Goal: Transaction & Acquisition: Purchase product/service

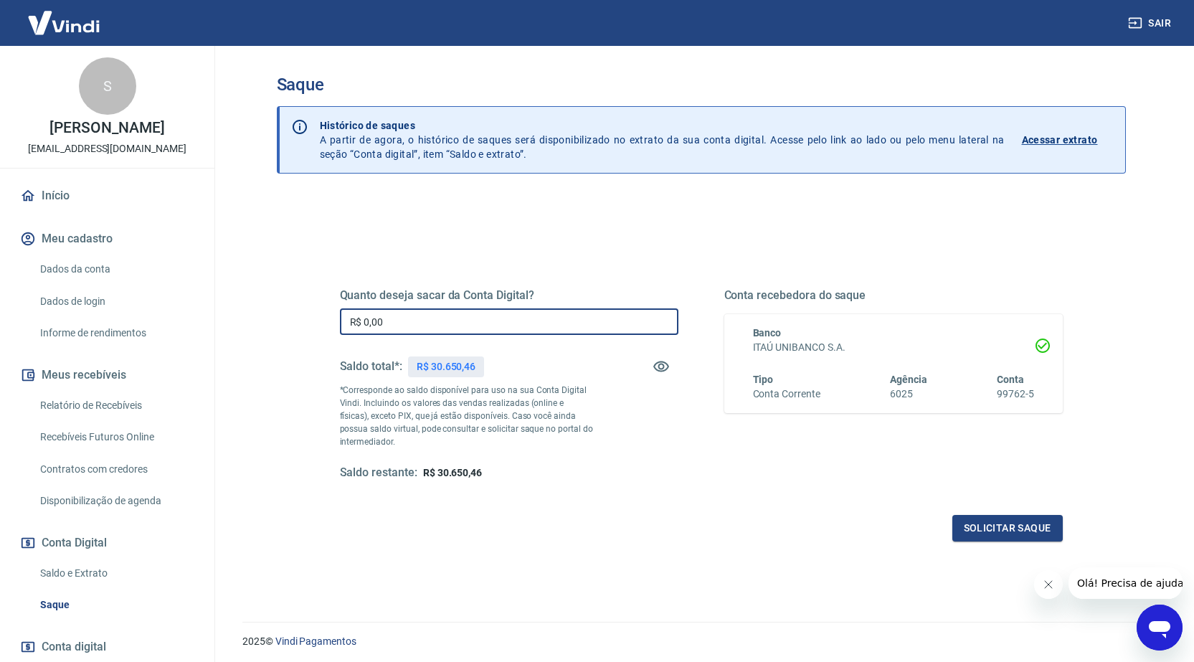
drag, startPoint x: 438, startPoint y: 317, endPoint x: 280, endPoint y: 330, distance: 157.6
click at [280, 330] on div "Quanto deseja sacar da Conta Digital? R$ 0,00 ​ Saldo total*: R$ 30.650,46 *Cor…" at bounding box center [701, 453] width 849 height 513
type input "R$ 30.650,00"
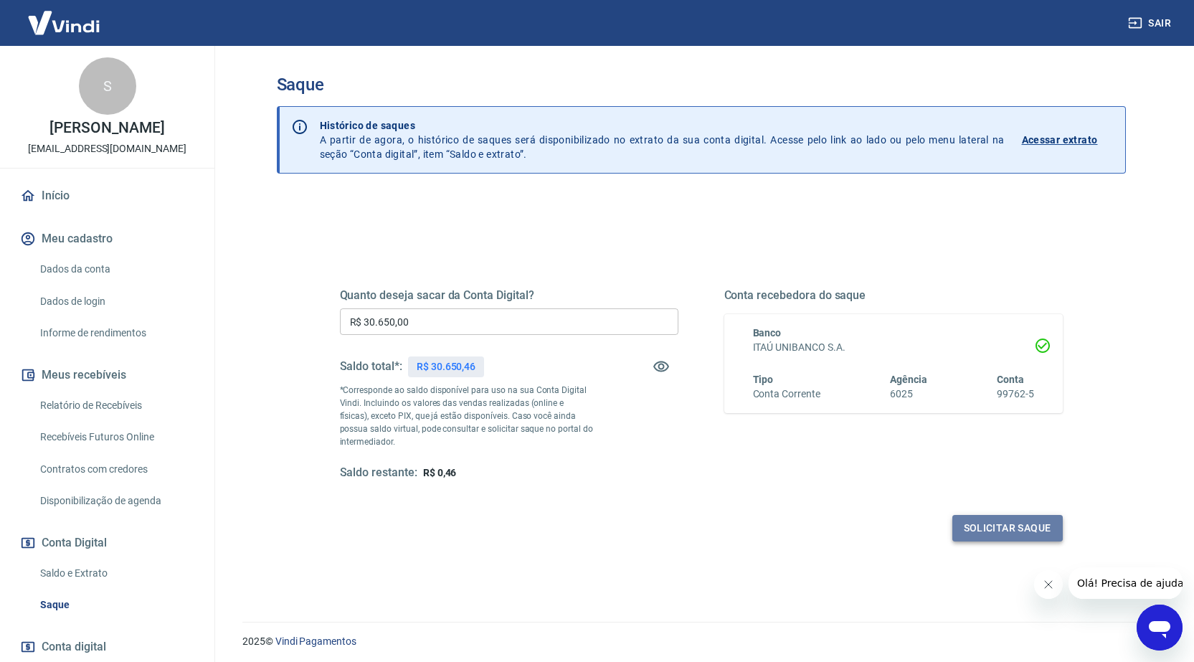
click at [1018, 529] on button "Solicitar saque" at bounding box center [1008, 528] width 110 height 27
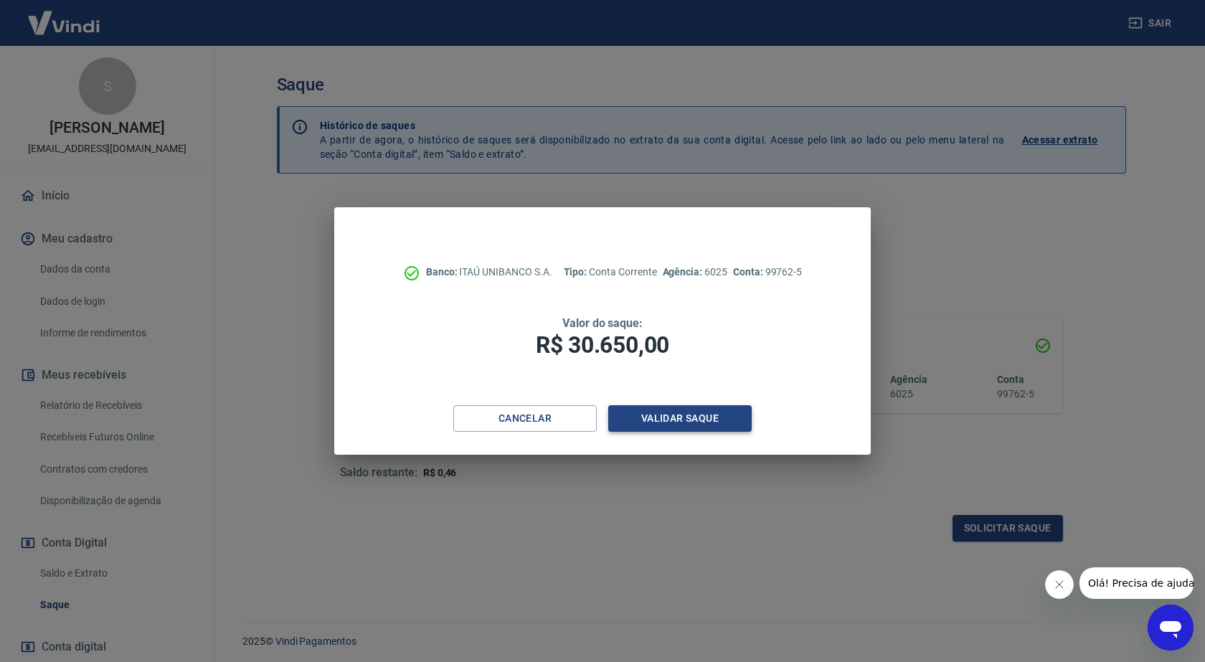
click at [686, 417] on button "Validar saque" at bounding box center [679, 418] width 143 height 27
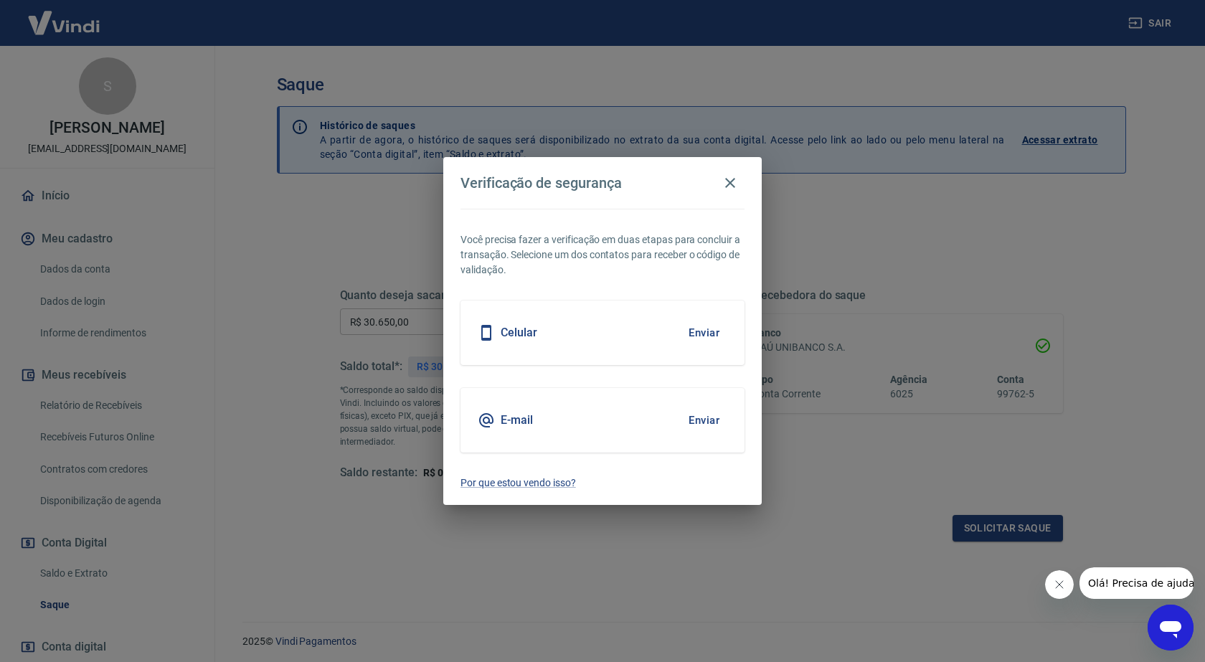
click at [709, 339] on button "Enviar" at bounding box center [704, 333] width 47 height 30
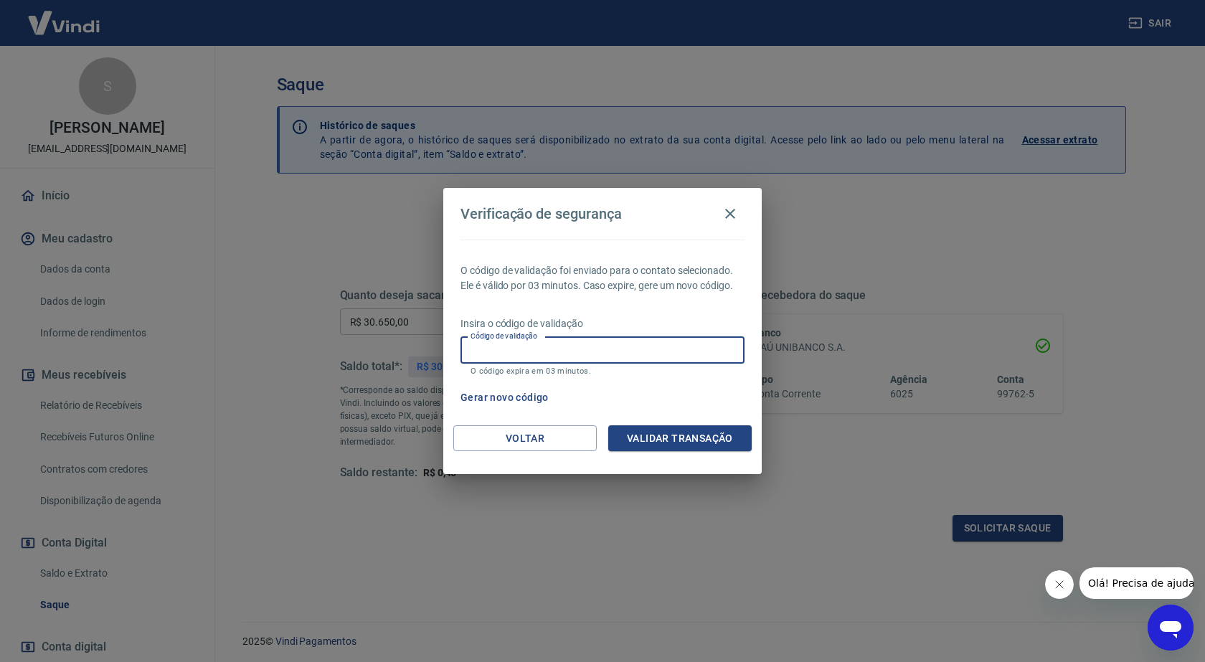
click at [713, 344] on input "Código de validação" at bounding box center [602, 350] width 284 height 27
type input "986411"
click at [686, 445] on button "Validar transação" at bounding box center [679, 438] width 143 height 27
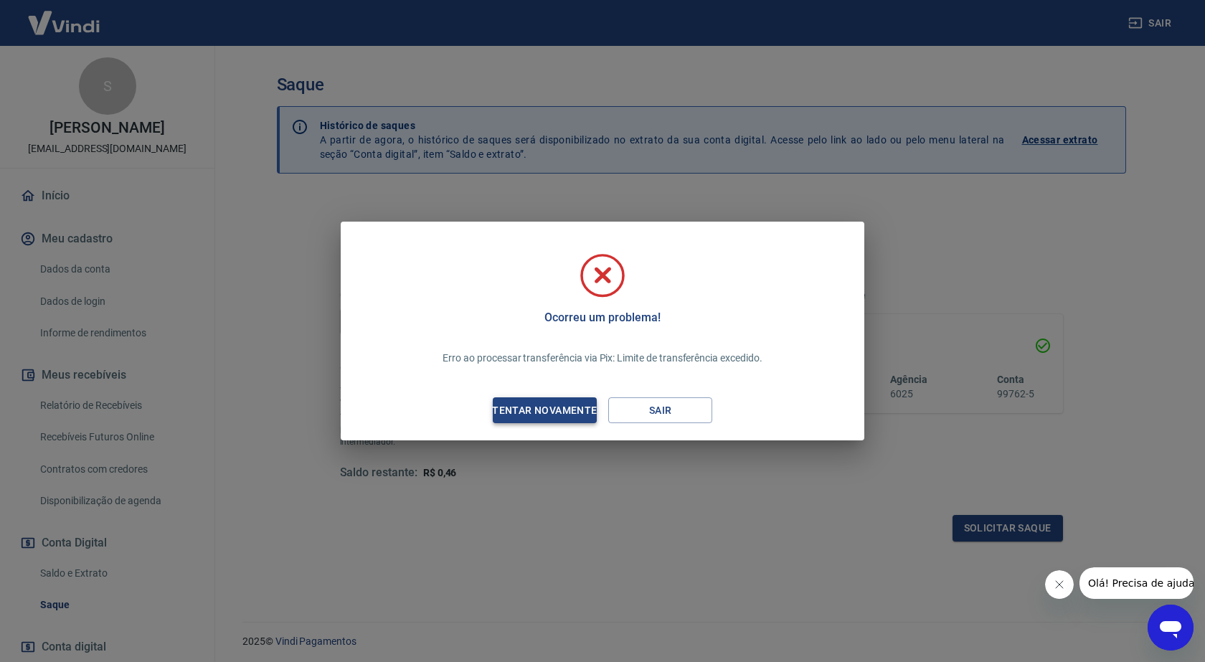
click at [534, 409] on div "Tentar novamente" at bounding box center [544, 411] width 139 height 18
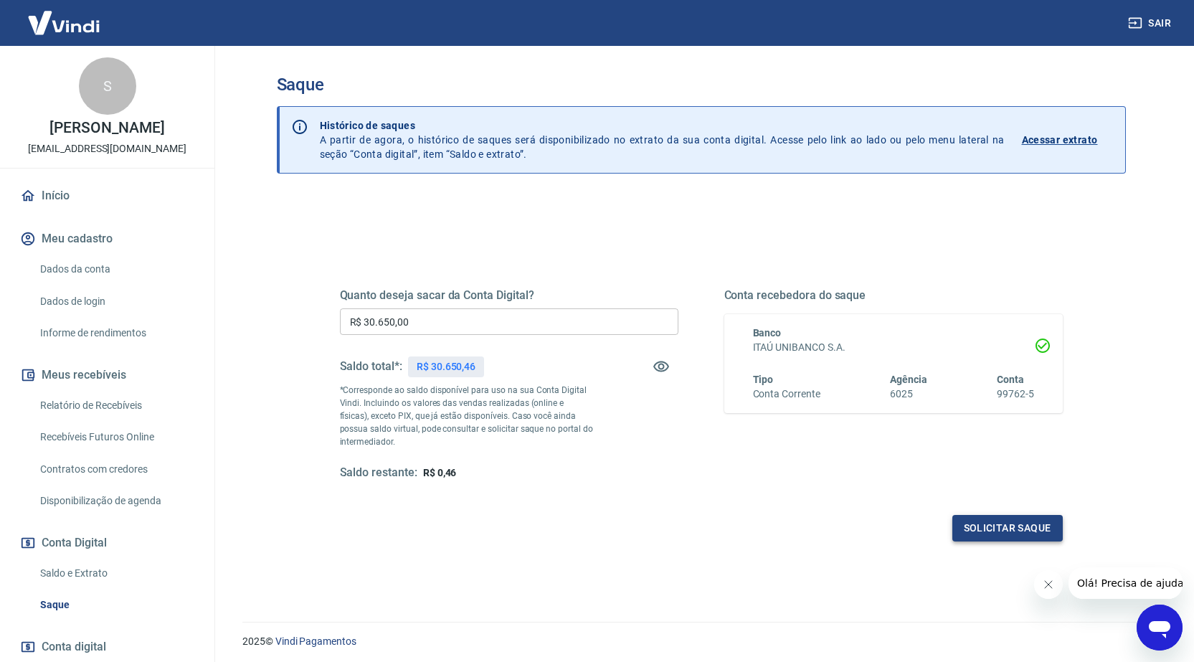
click at [993, 524] on button "Solicitar saque" at bounding box center [1008, 528] width 110 height 27
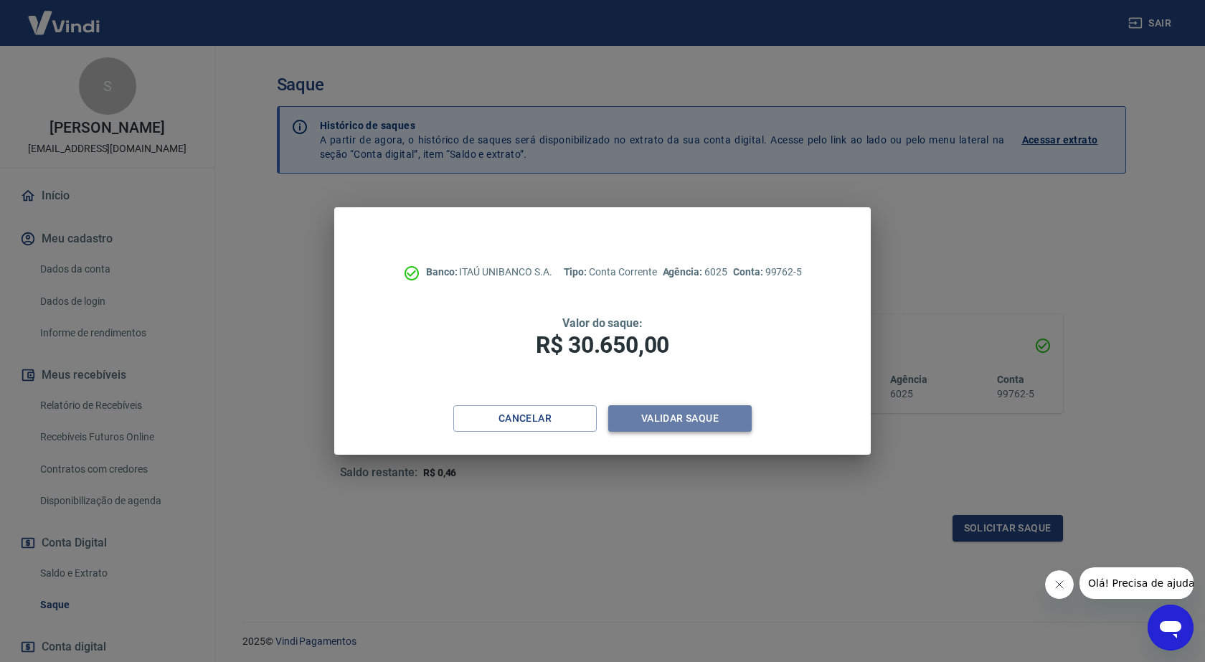
click at [685, 415] on button "Validar saque" at bounding box center [679, 418] width 143 height 27
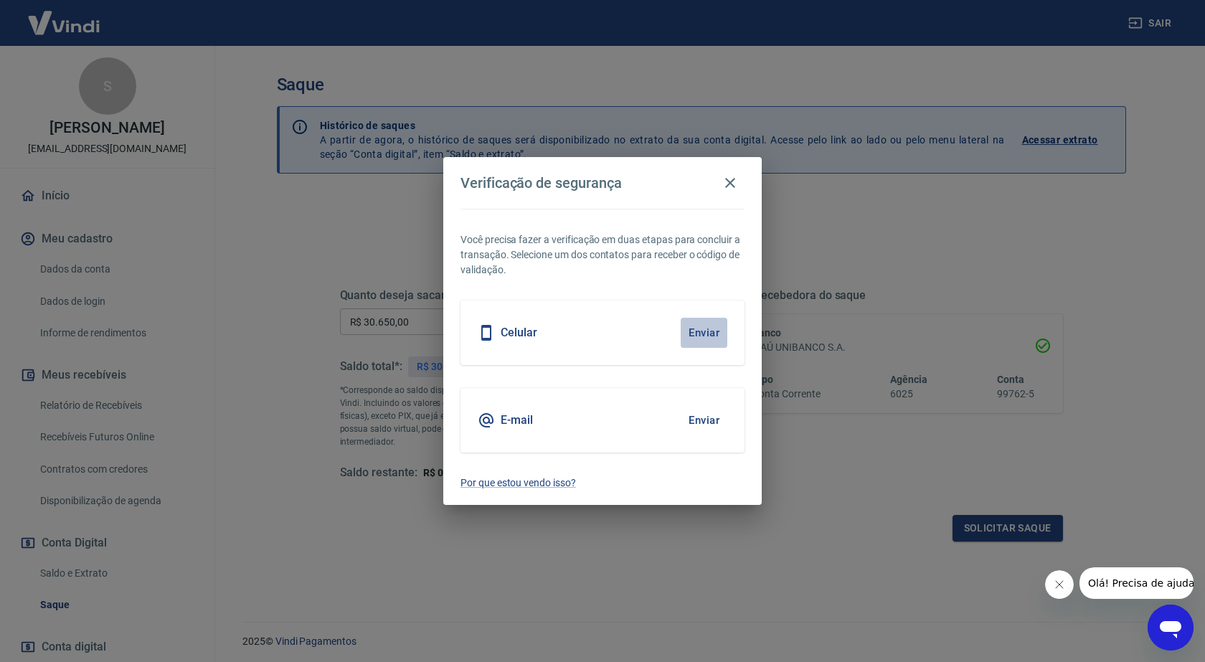
click at [707, 332] on button "Enviar" at bounding box center [704, 333] width 47 height 30
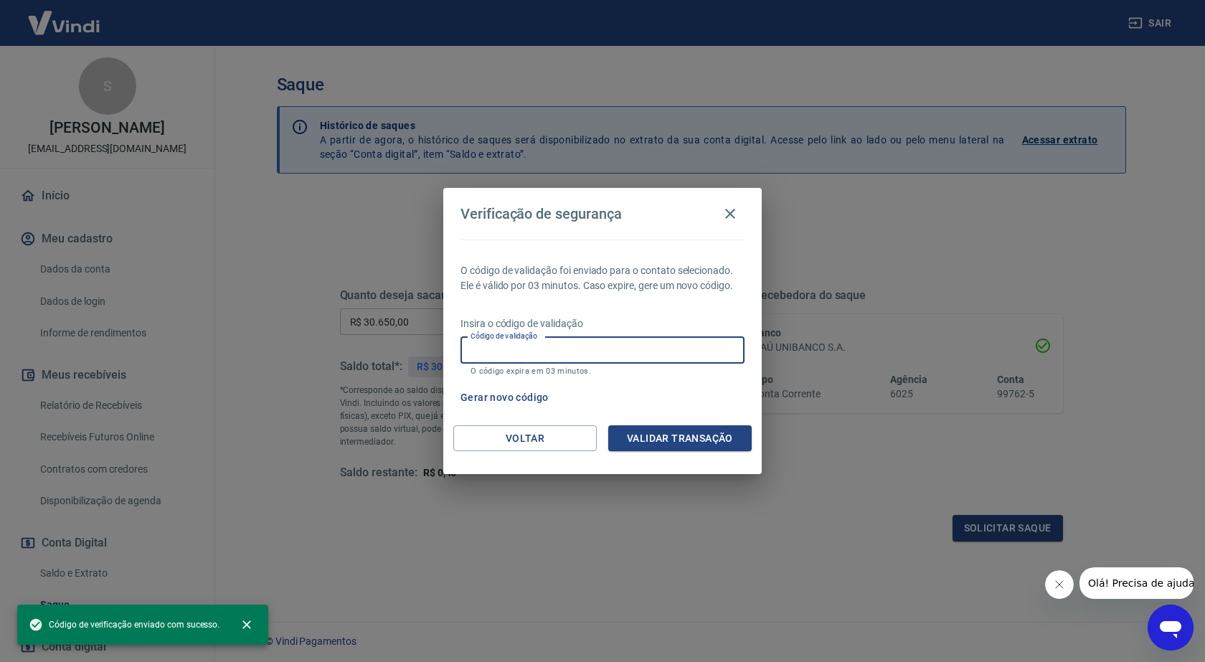
click at [679, 351] on input "Código de validação" at bounding box center [602, 350] width 284 height 27
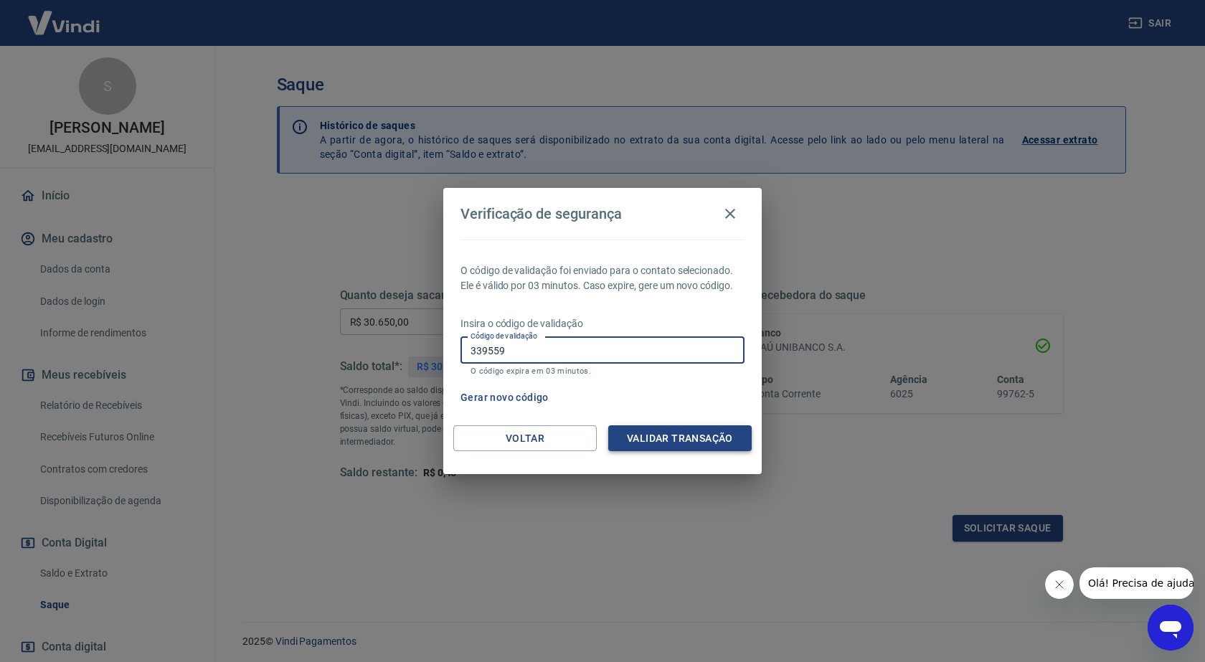
type input "339559"
click at [676, 442] on button "Validar transação" at bounding box center [679, 438] width 143 height 27
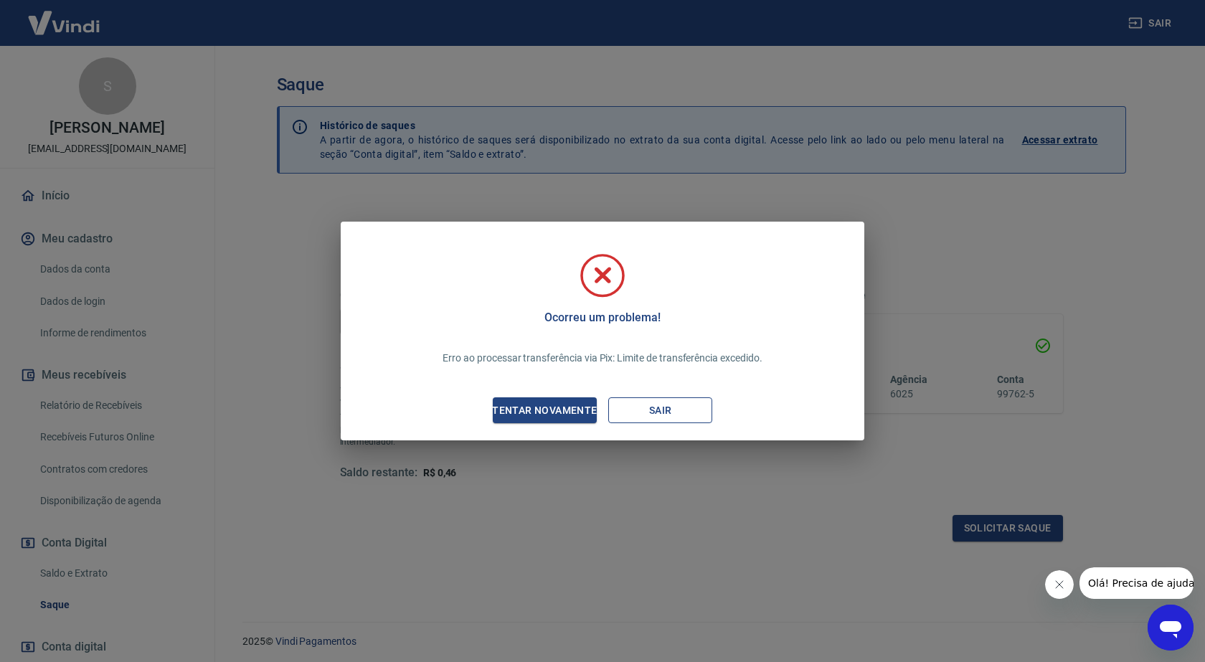
click at [675, 410] on button "Sair" at bounding box center [660, 410] width 104 height 27
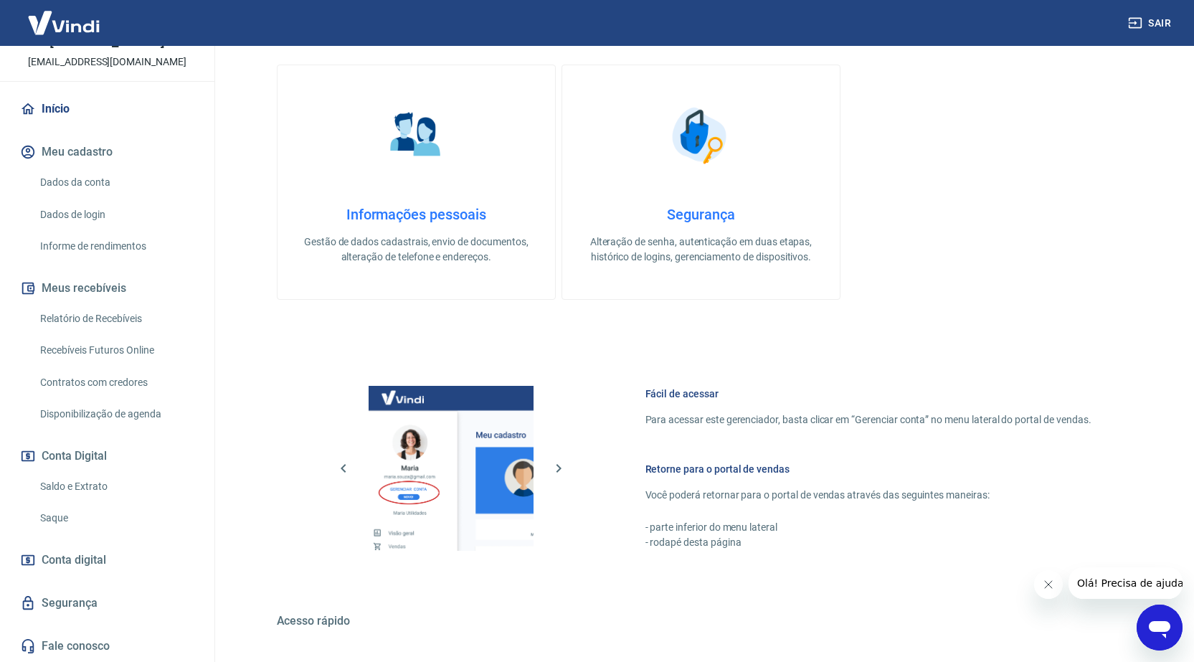
scroll to position [287, 0]
click at [93, 490] on link "Saldo e Extrato" at bounding box center [115, 486] width 163 height 29
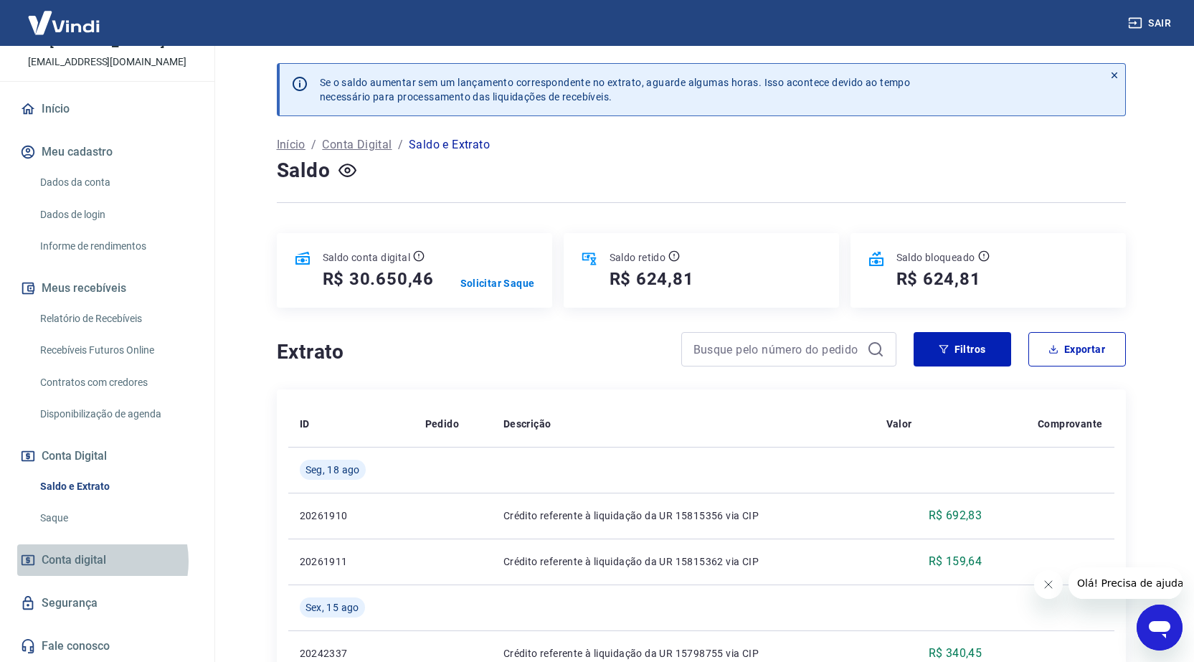
click at [95, 561] on span "Conta digital" at bounding box center [74, 560] width 65 height 20
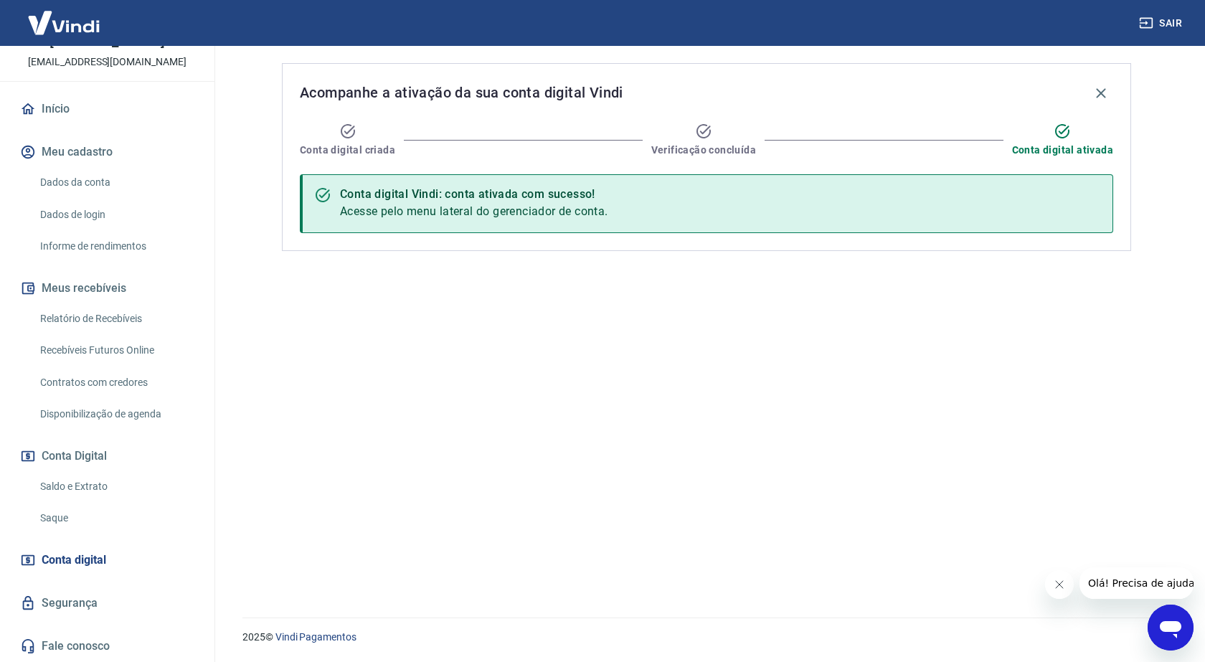
click at [90, 605] on link "Segurança" at bounding box center [107, 603] width 180 height 32
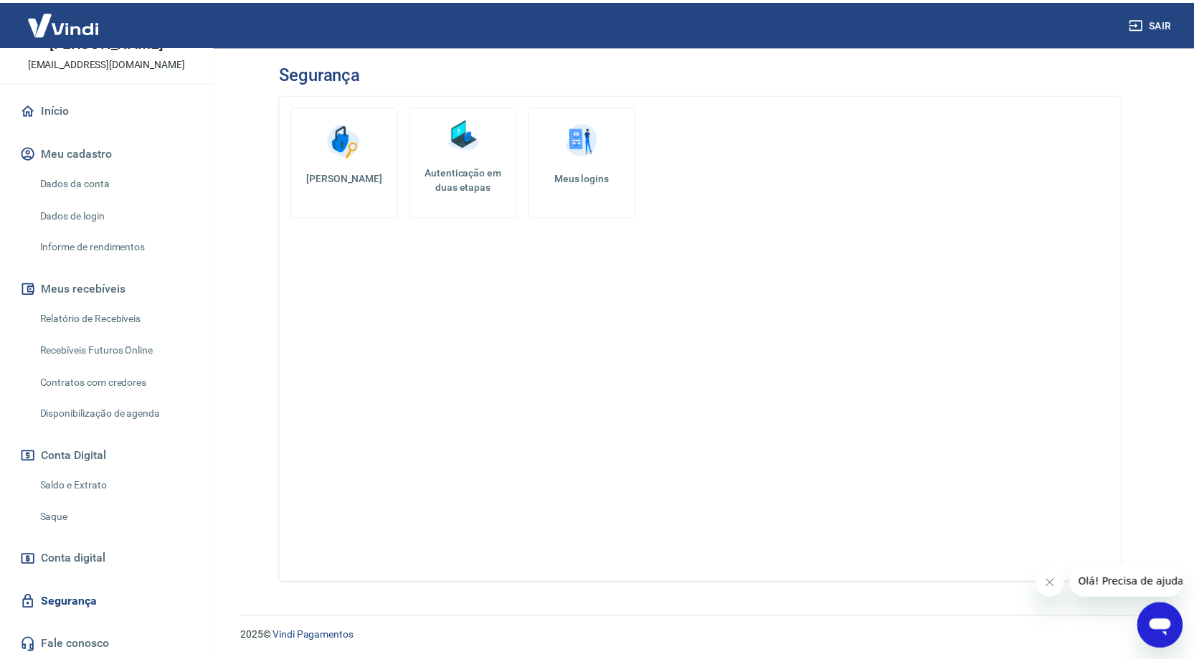
scroll to position [15, 0]
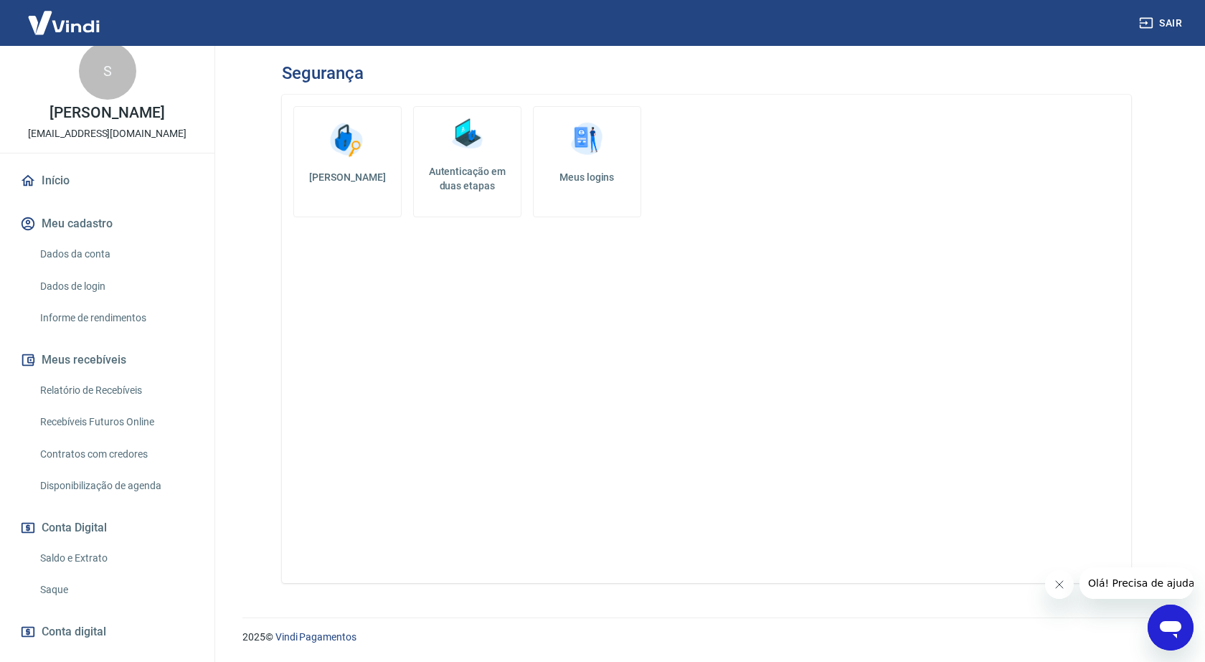
click at [62, 584] on link "Saque" at bounding box center [115, 589] width 163 height 29
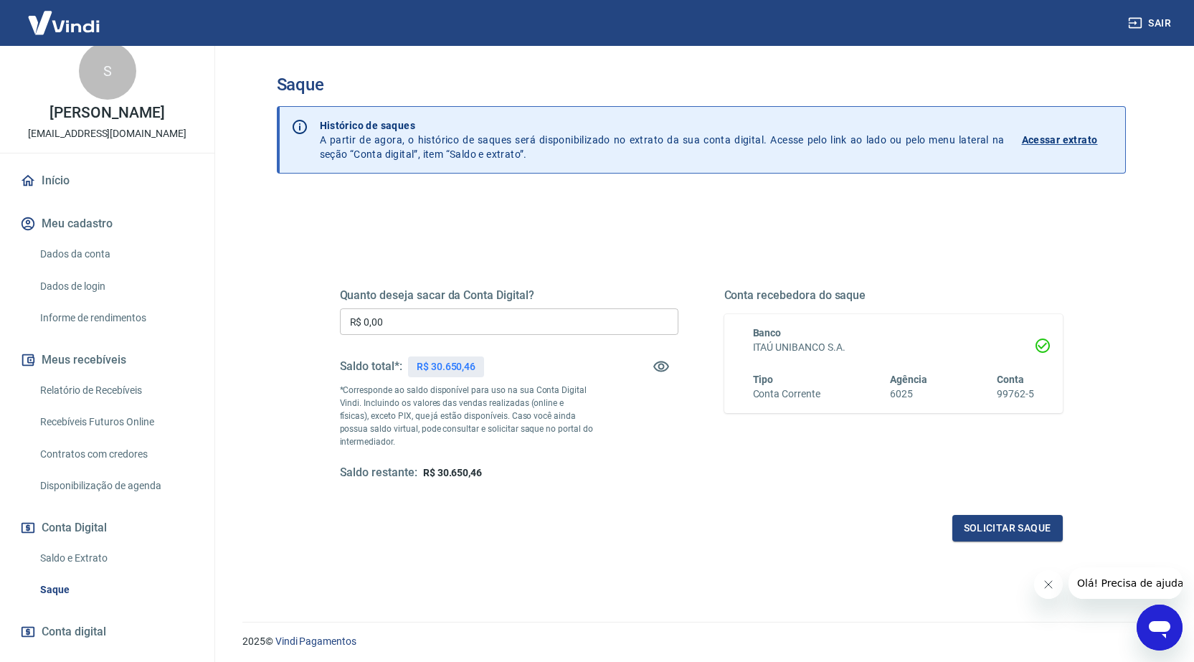
click at [481, 319] on input "R$ 0,00" at bounding box center [509, 321] width 339 height 27
drag, startPoint x: 481, startPoint y: 319, endPoint x: 295, endPoint y: 329, distance: 186.8
click at [295, 329] on div "Quanto deseja sacar da Conta Digital? R$ 0,00 ​ Saldo total*: R$ 30.650,46 *Cor…" at bounding box center [701, 453] width 849 height 513
click at [1012, 527] on button "Solicitar saque" at bounding box center [1008, 528] width 110 height 27
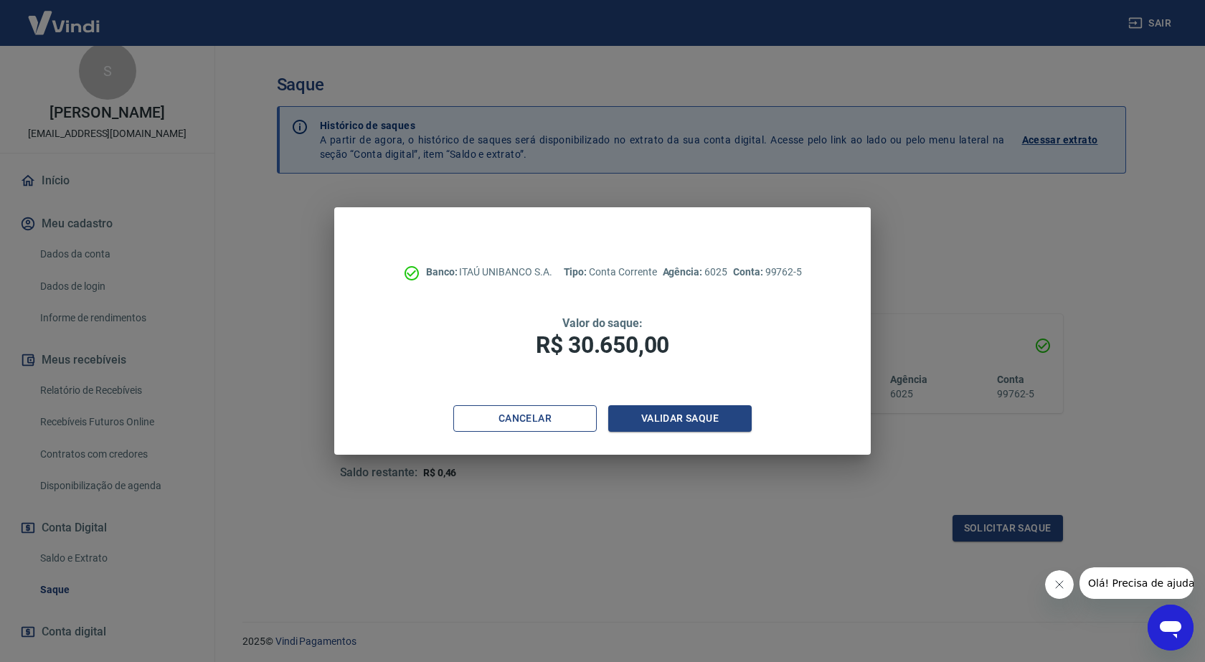
click at [539, 421] on button "Cancelar" at bounding box center [524, 418] width 143 height 27
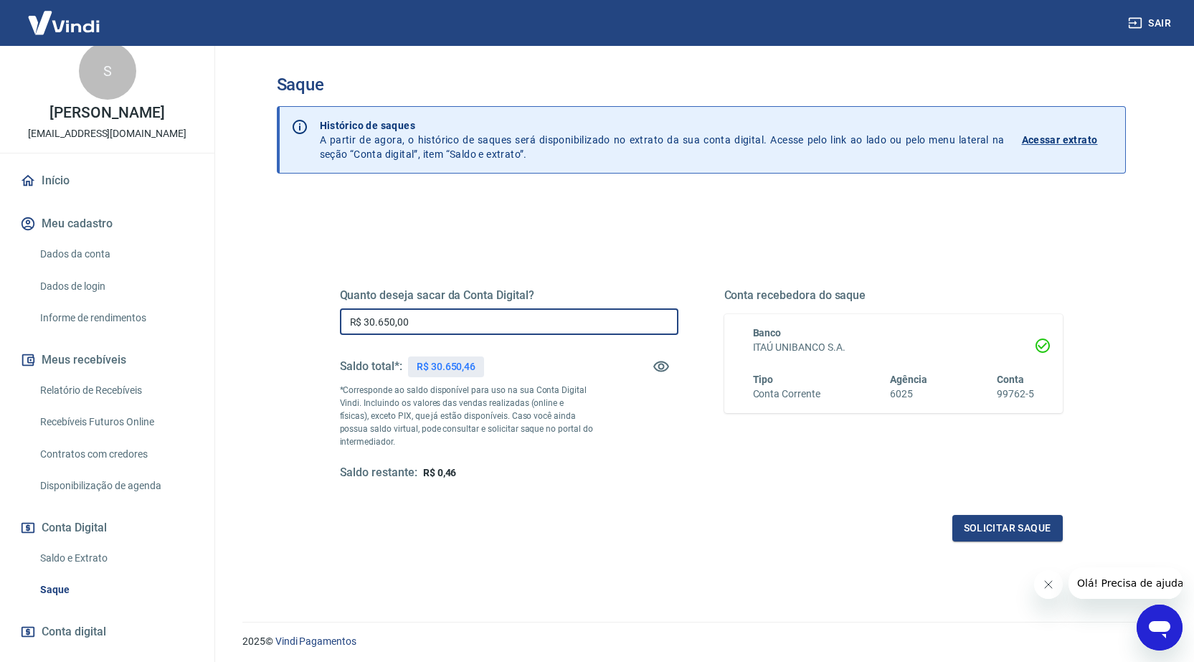
drag, startPoint x: 525, startPoint y: 323, endPoint x: 285, endPoint y: 317, distance: 240.3
click at [284, 324] on div "Quanto deseja sacar da Conta Digital? R$ 30.650,00 ​ Saldo total*: R$ 30.650,46…" at bounding box center [701, 453] width 849 height 513
type input "R$ 30.000,00"
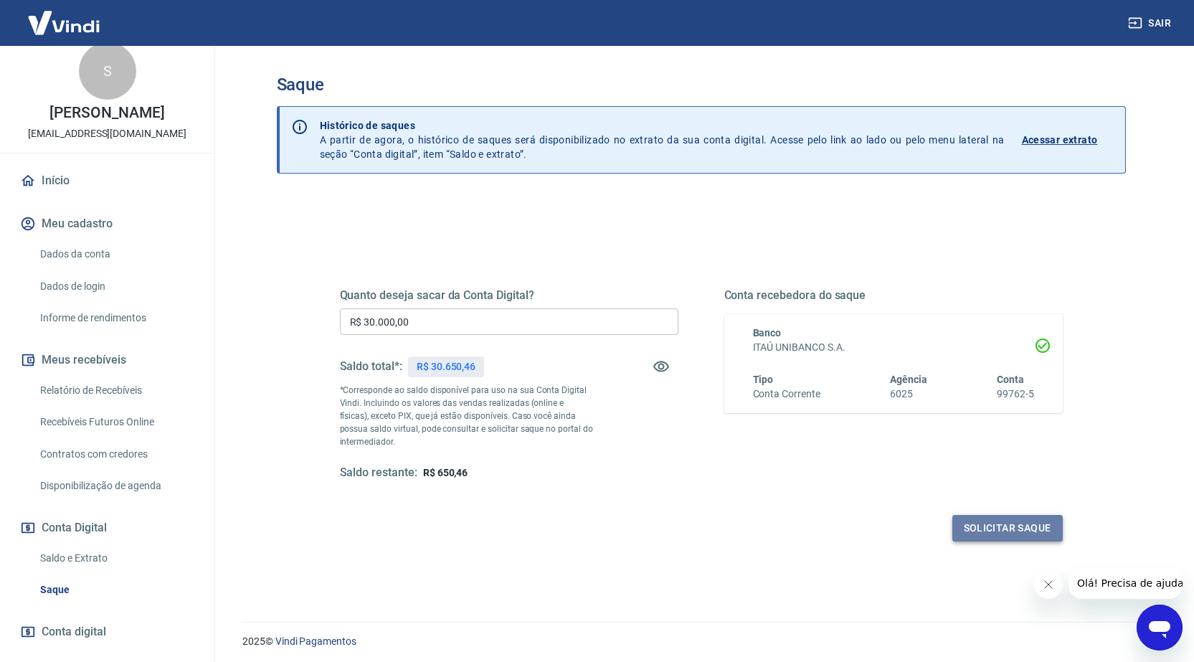
click at [984, 521] on button "Solicitar saque" at bounding box center [1008, 528] width 110 height 27
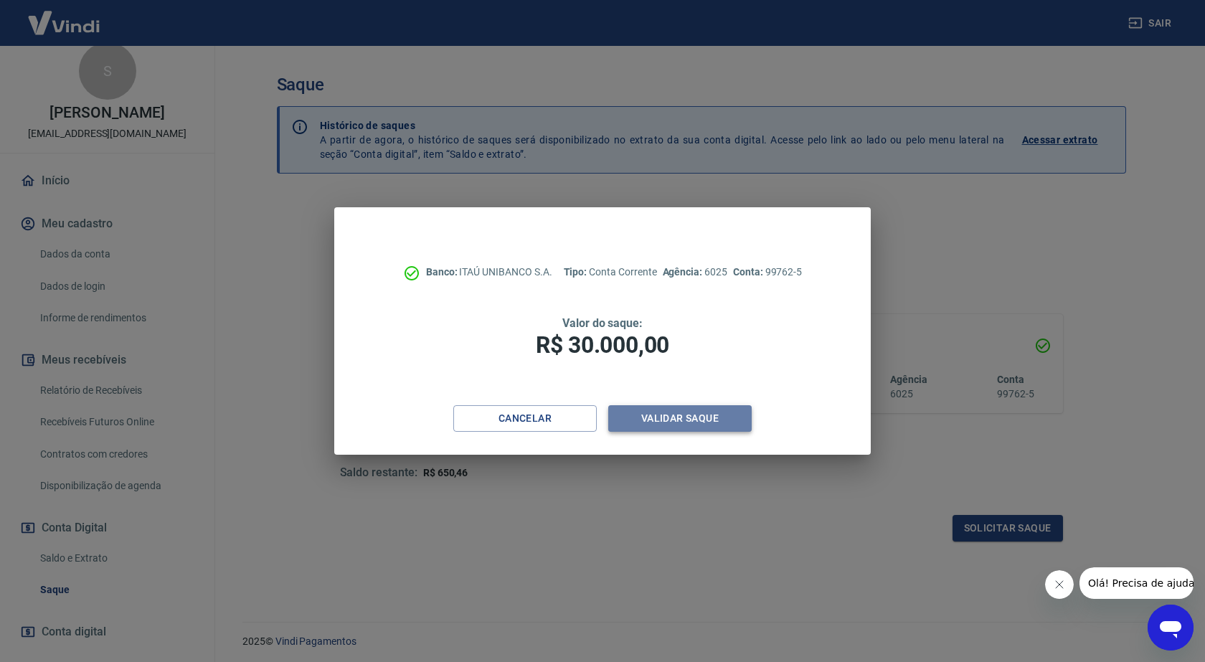
click at [671, 415] on button "Validar saque" at bounding box center [679, 418] width 143 height 27
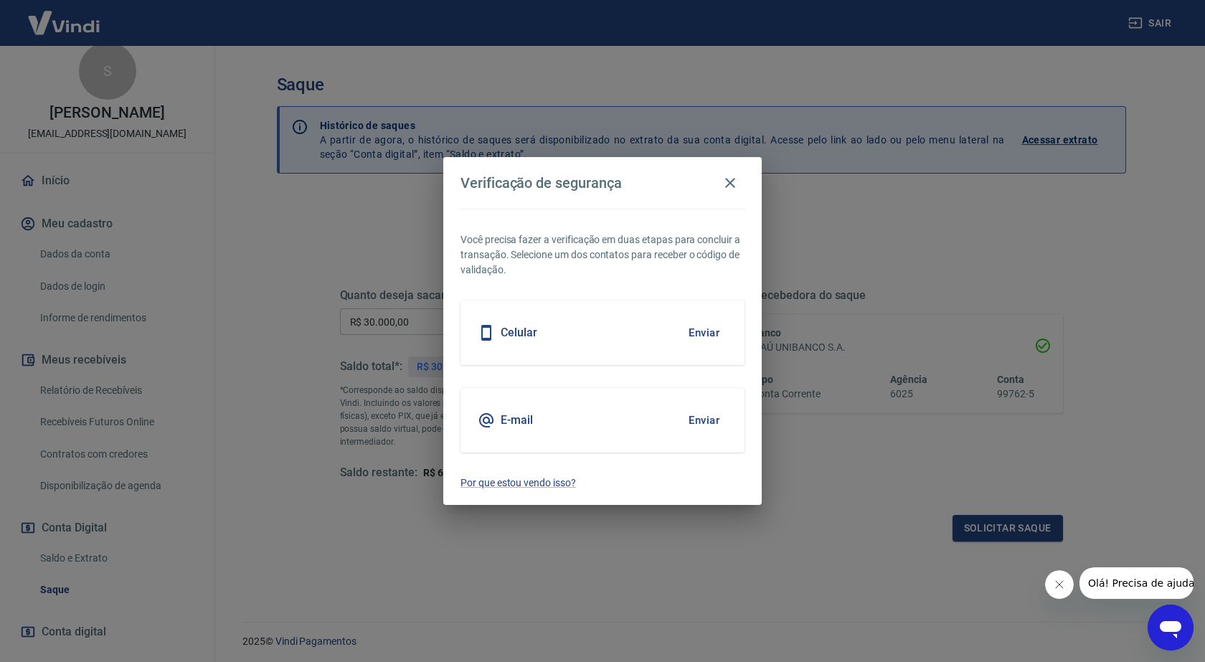
click at [686, 327] on button "Enviar" at bounding box center [704, 333] width 47 height 30
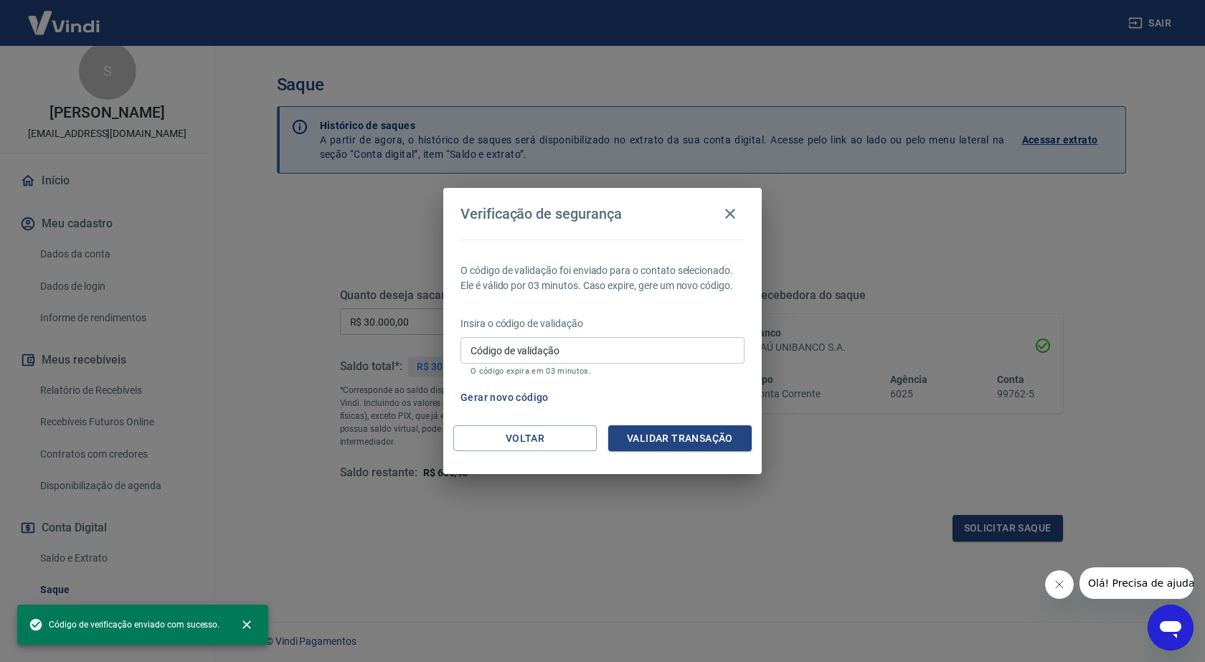
click at [591, 349] on input "Código de validação" at bounding box center [602, 350] width 284 height 27
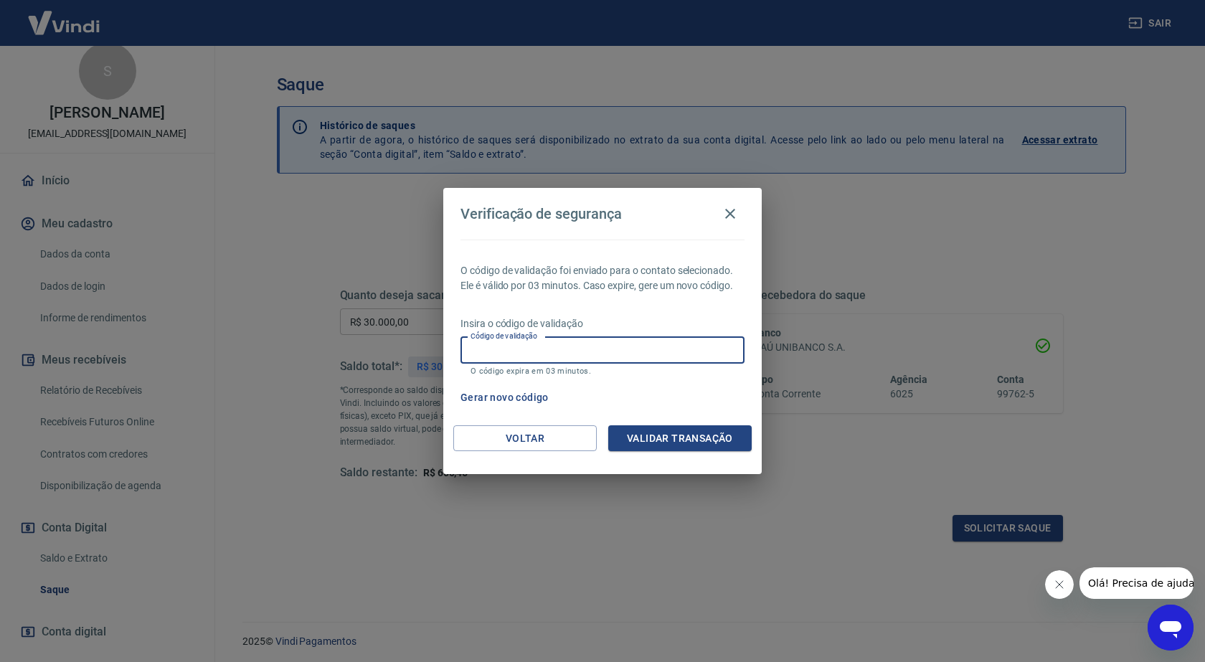
click at [668, 344] on input "Código de validação" at bounding box center [602, 350] width 284 height 27
type input "618424"
click at [671, 438] on button "Validar transação" at bounding box center [679, 438] width 143 height 27
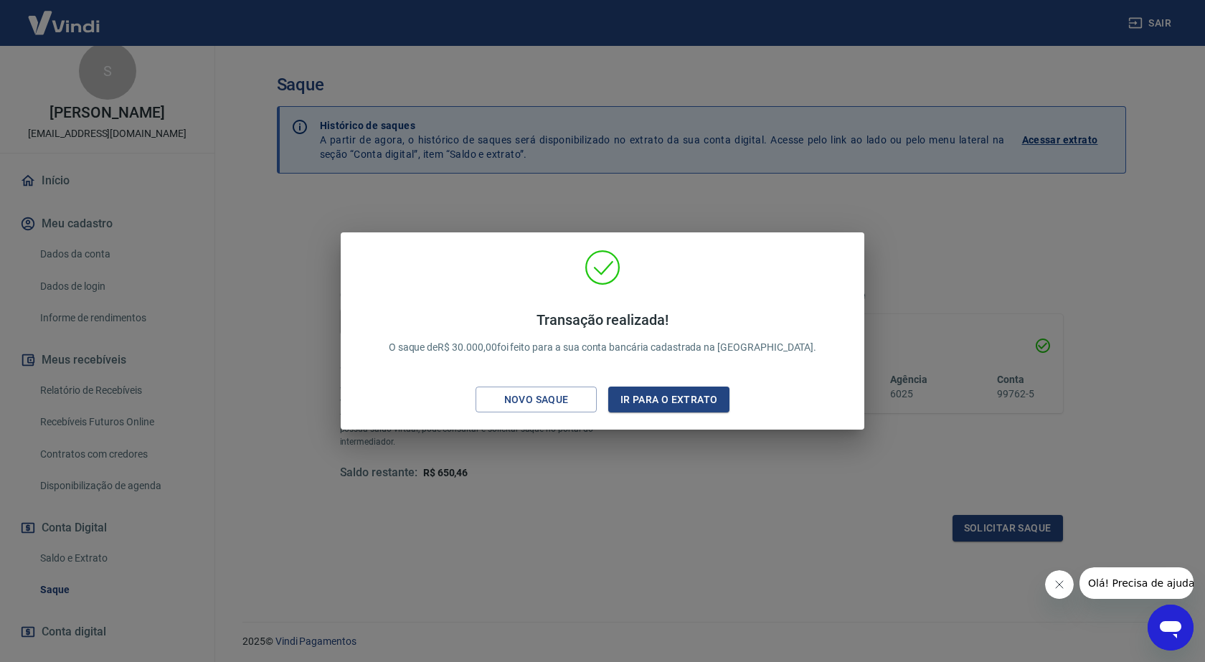
click at [553, 492] on div "Transação realizada! O saque de R$ 30.000,00 foi feito para a sua conta bancári…" at bounding box center [602, 331] width 1205 height 662
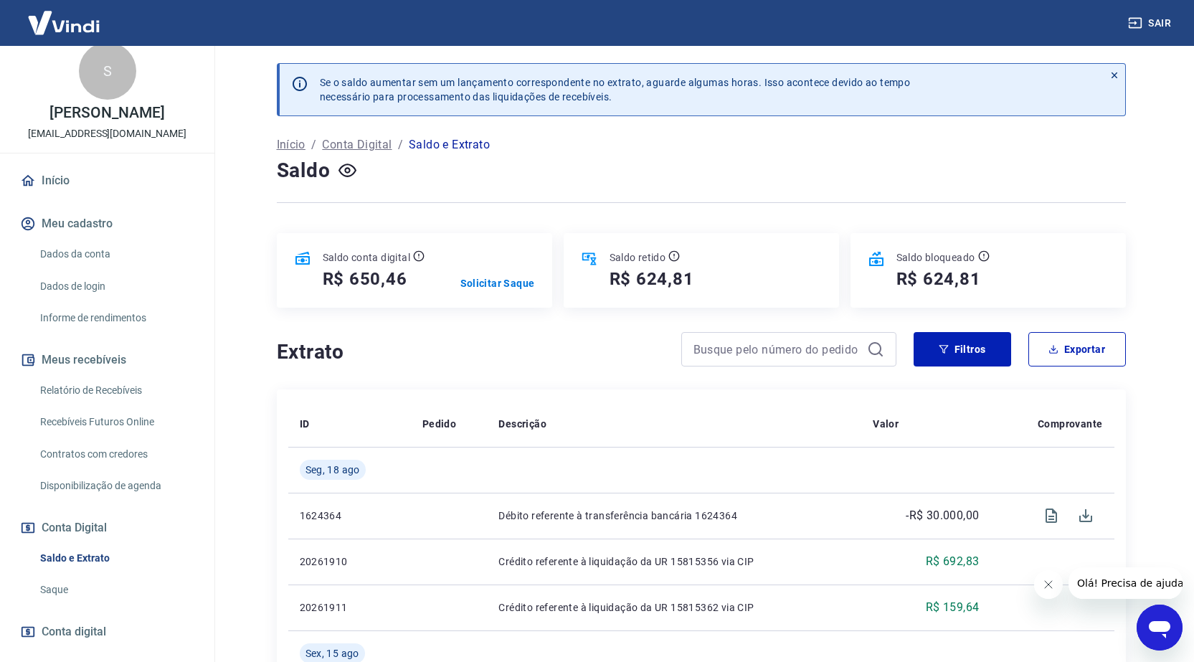
click at [1165, 623] on icon "Abrir janela de mensagens" at bounding box center [1160, 629] width 22 height 17
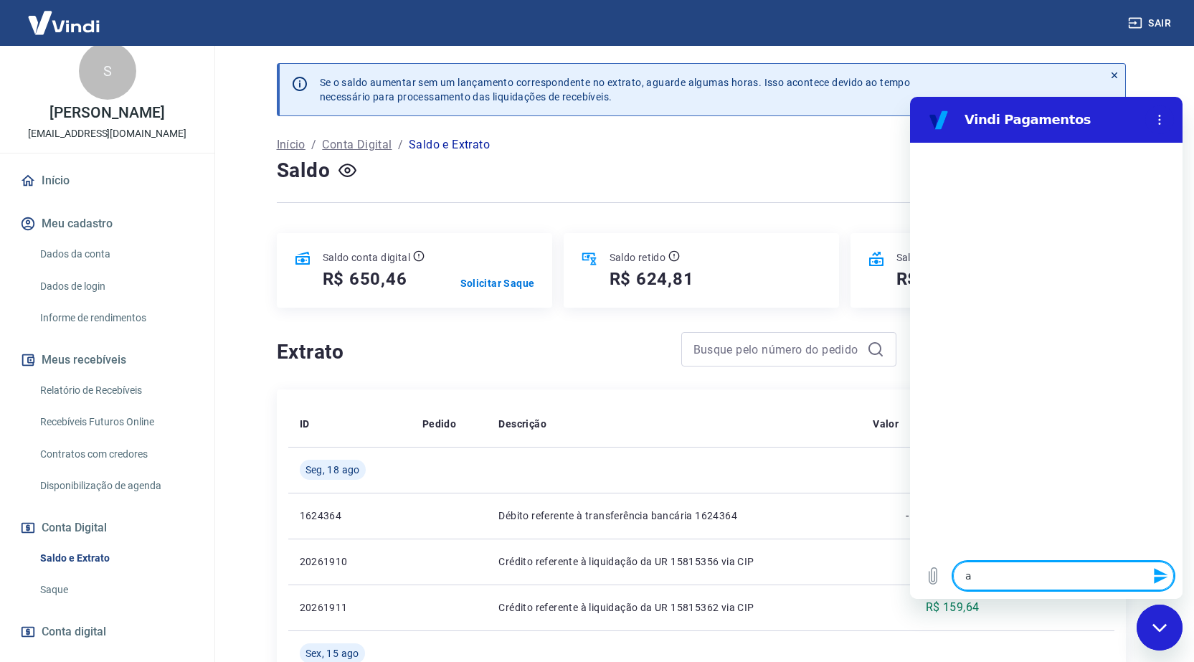
type textarea "a"
type textarea "x"
type textarea "au"
type textarea "x"
type textarea "aum"
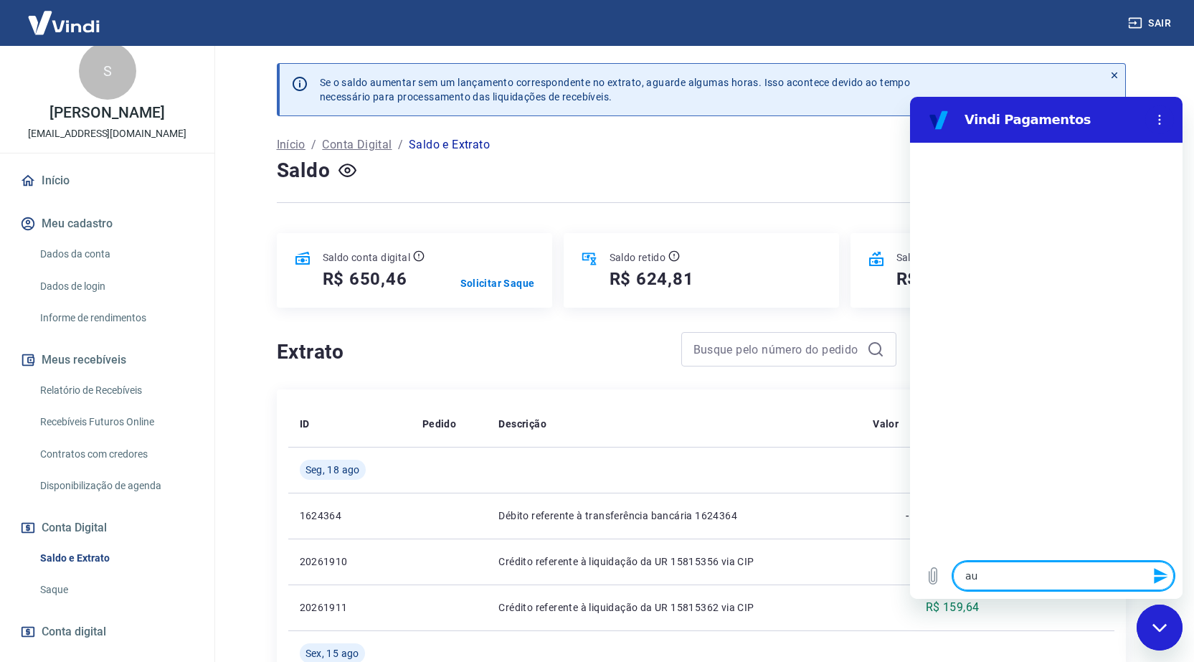
type textarea "x"
type textarea "aume"
type textarea "x"
type textarea "aumen"
type textarea "x"
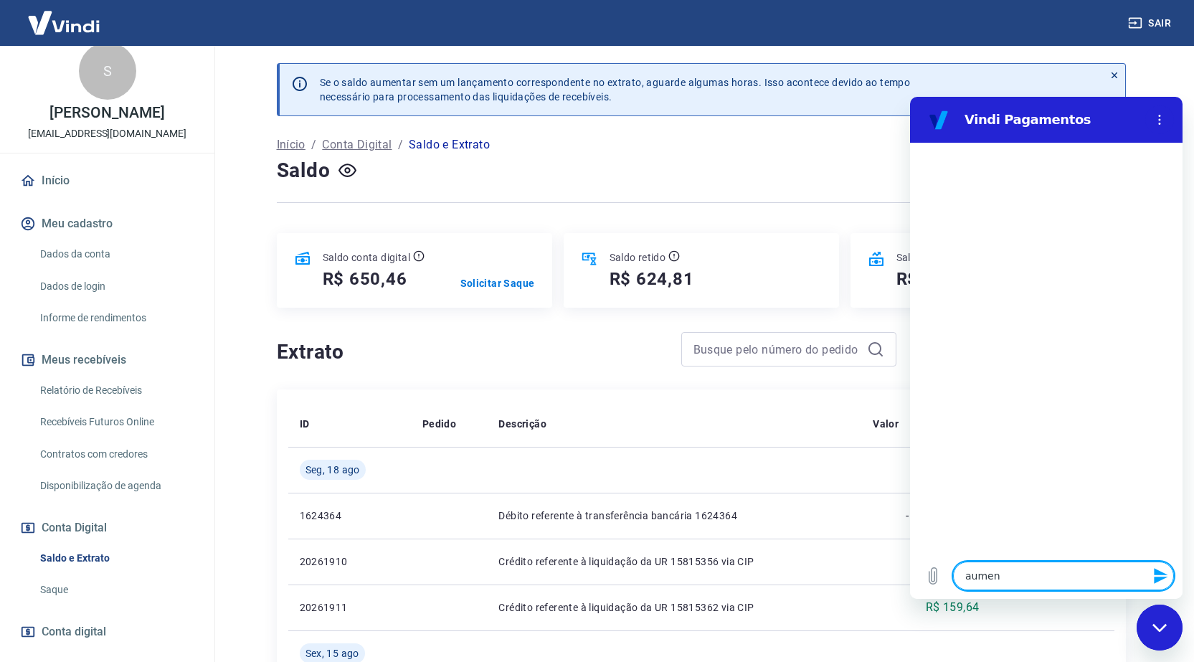
type textarea "aument"
type textarea "x"
type textarea "aumenta"
type textarea "x"
type textarea "aumentar"
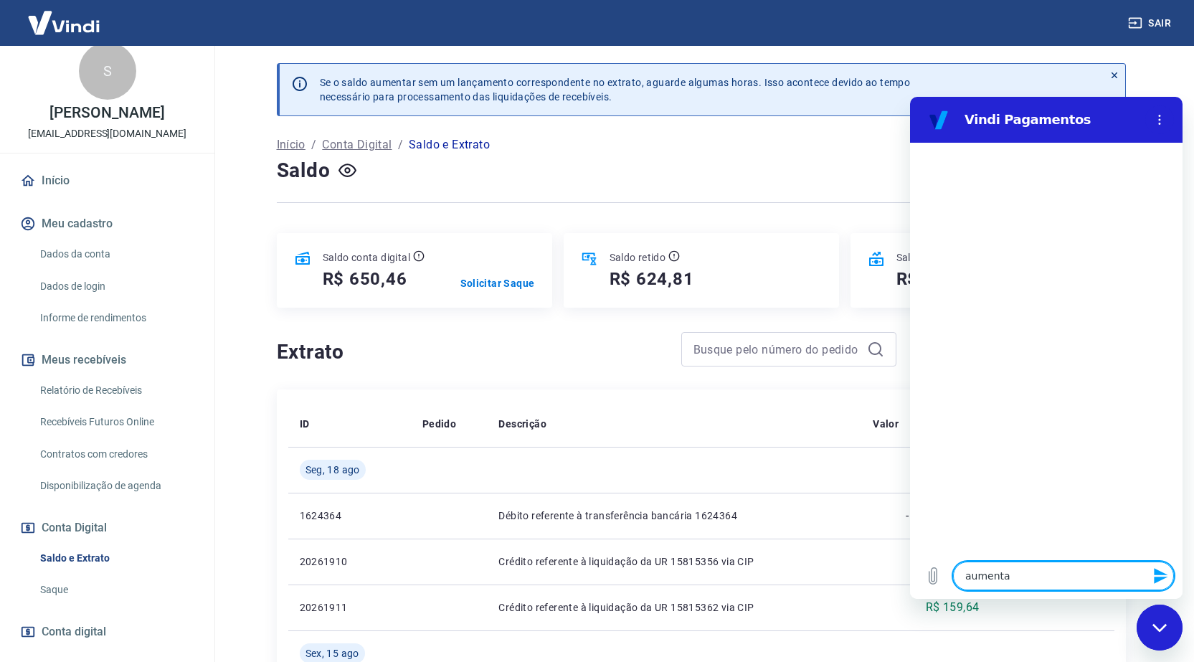
type textarea "x"
type textarea "aumentar"
type textarea "x"
type textarea "aumentar l"
type textarea "x"
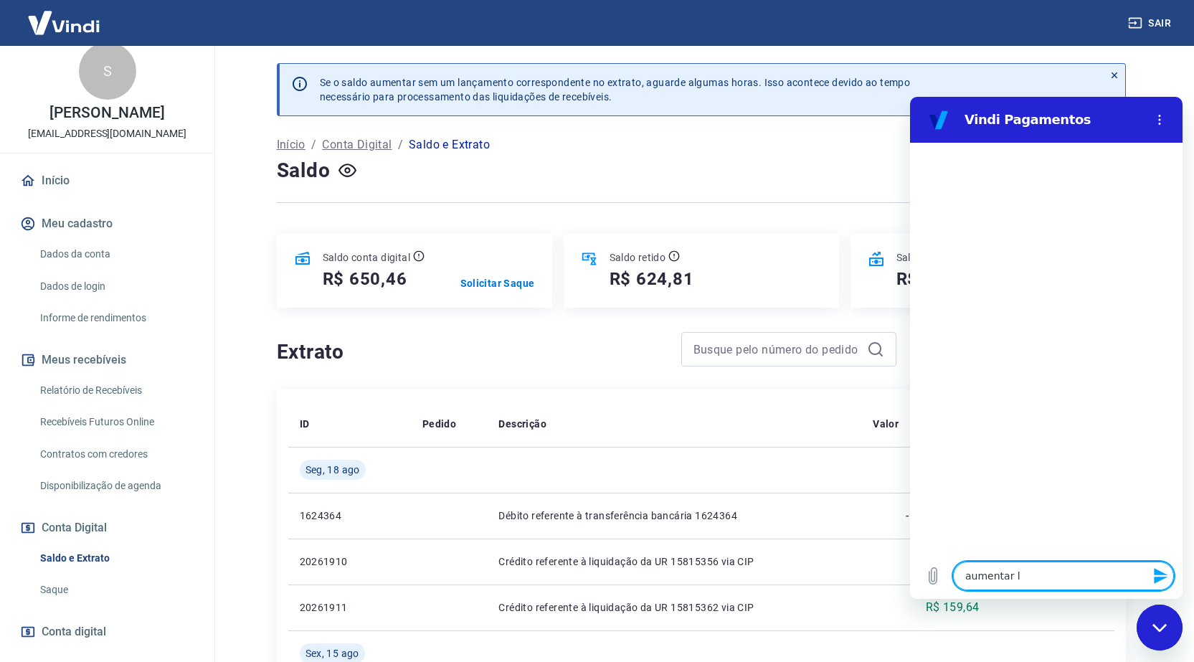
type textarea "aumentar li"
type textarea "x"
type textarea "aumentar lim"
type textarea "x"
type textarea "aumentar limi"
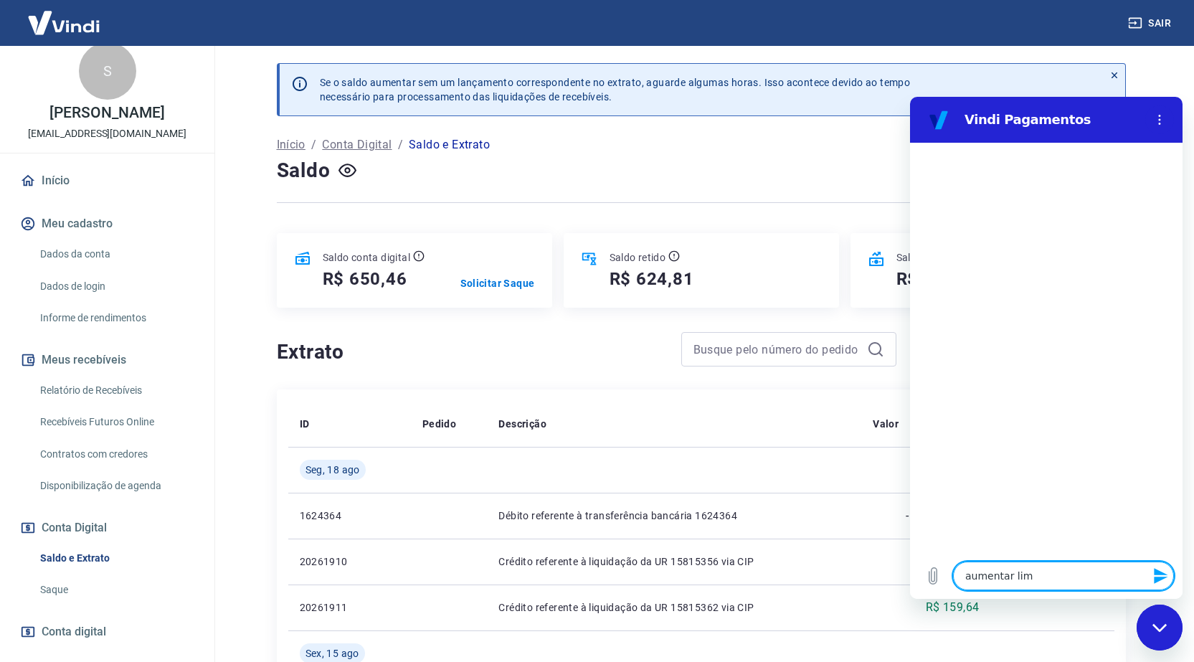
type textarea "x"
type textarea "aumentar limit"
type textarea "x"
type textarea "aumentar limite"
type textarea "x"
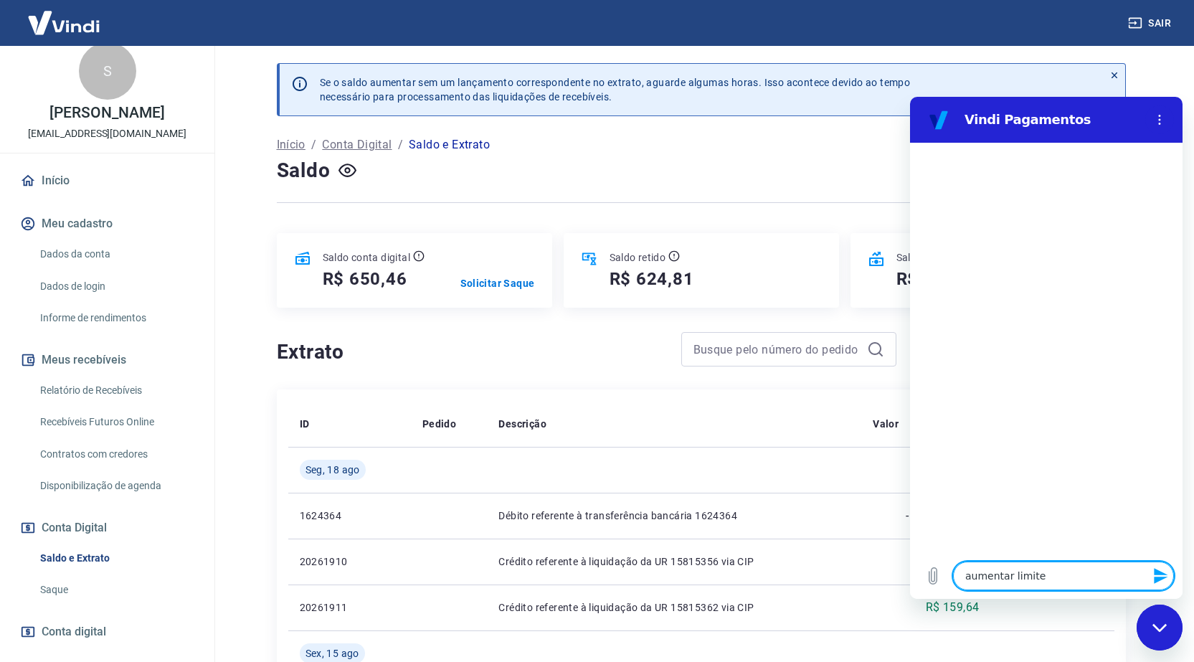
type textarea "aumentar limite"
type textarea "x"
type textarea "aumentar limite d"
type textarea "x"
type textarea "aumentar limite de"
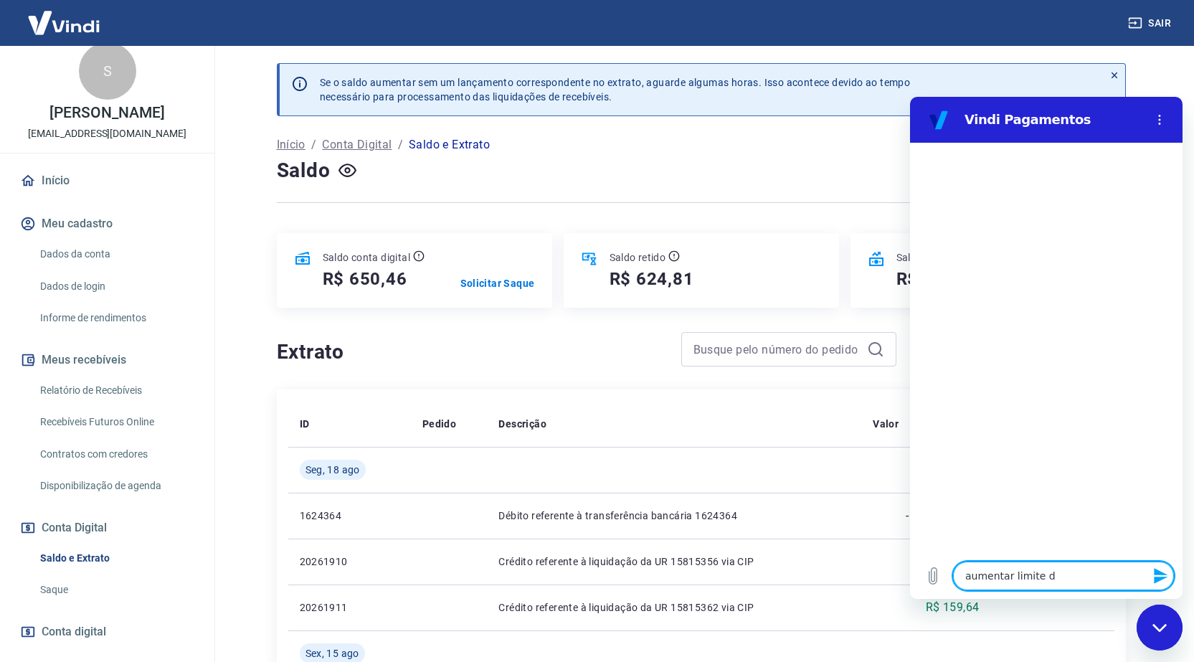
type textarea "x"
type textarea "aumentar limite de"
type textarea "x"
type textarea "aumentar limite de s"
type textarea "x"
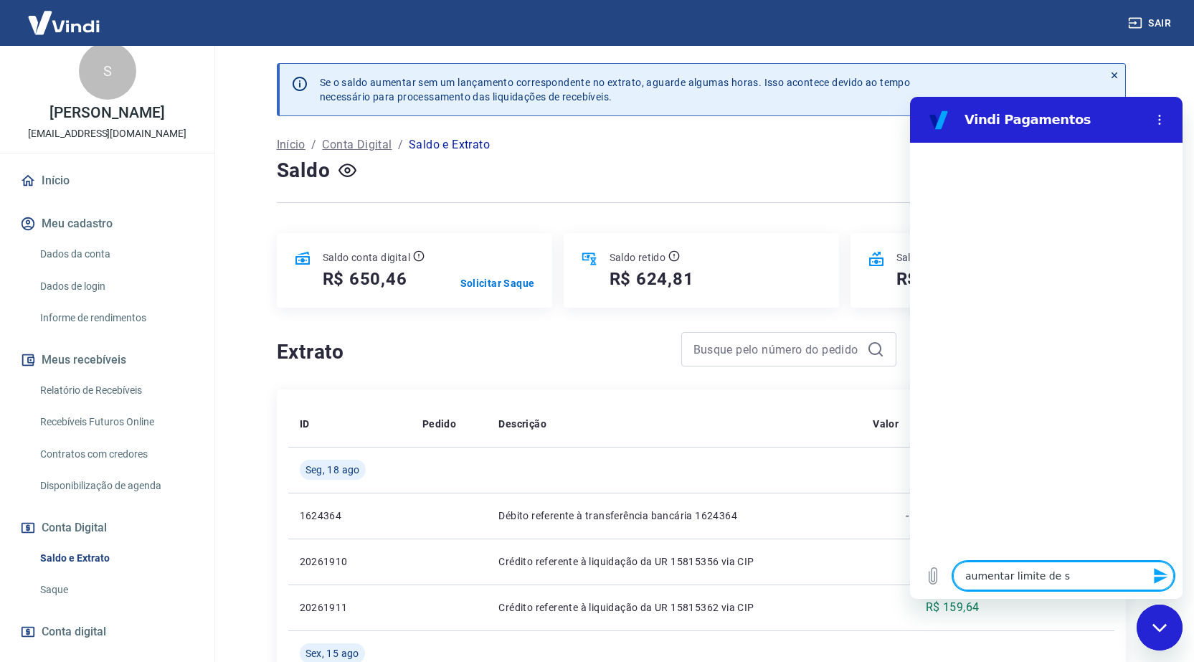
type textarea "aumentar limite de sa"
type textarea "x"
type textarea "aumentar limite de saq"
type textarea "x"
type textarea "aumentar limite de saqu"
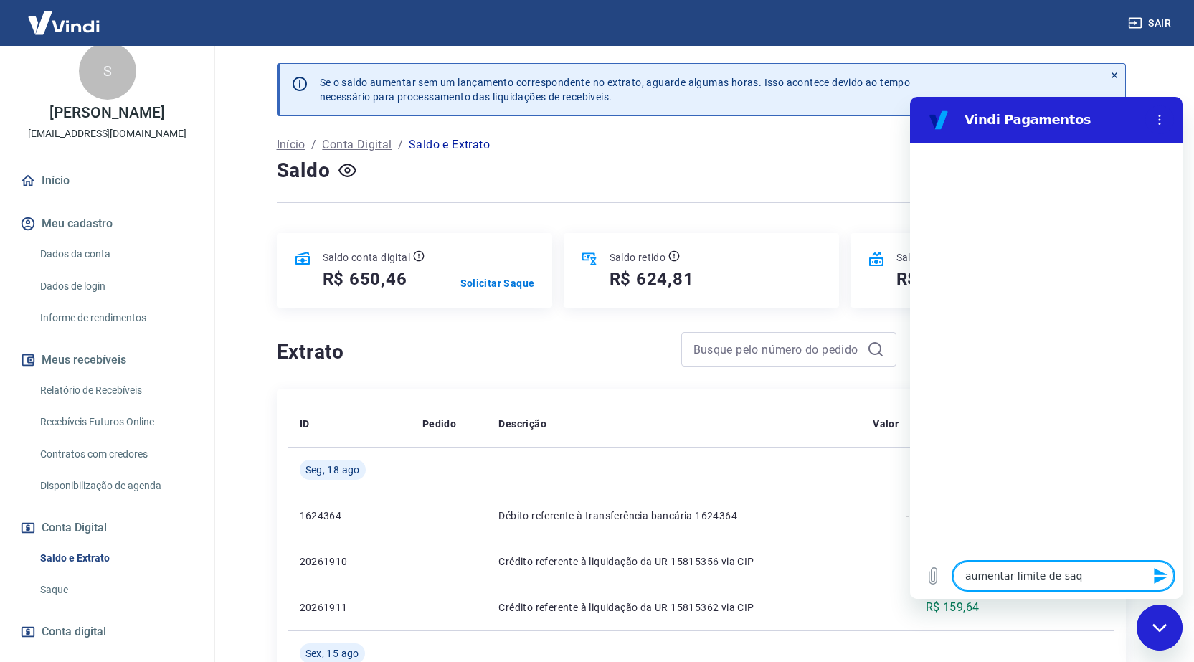
type textarea "x"
type textarea "aumentar limite de saque"
type textarea "x"
type textarea "aumentar limite de saque"
click at [1161, 580] on icon "Enviar mensagem" at bounding box center [1161, 576] width 14 height 16
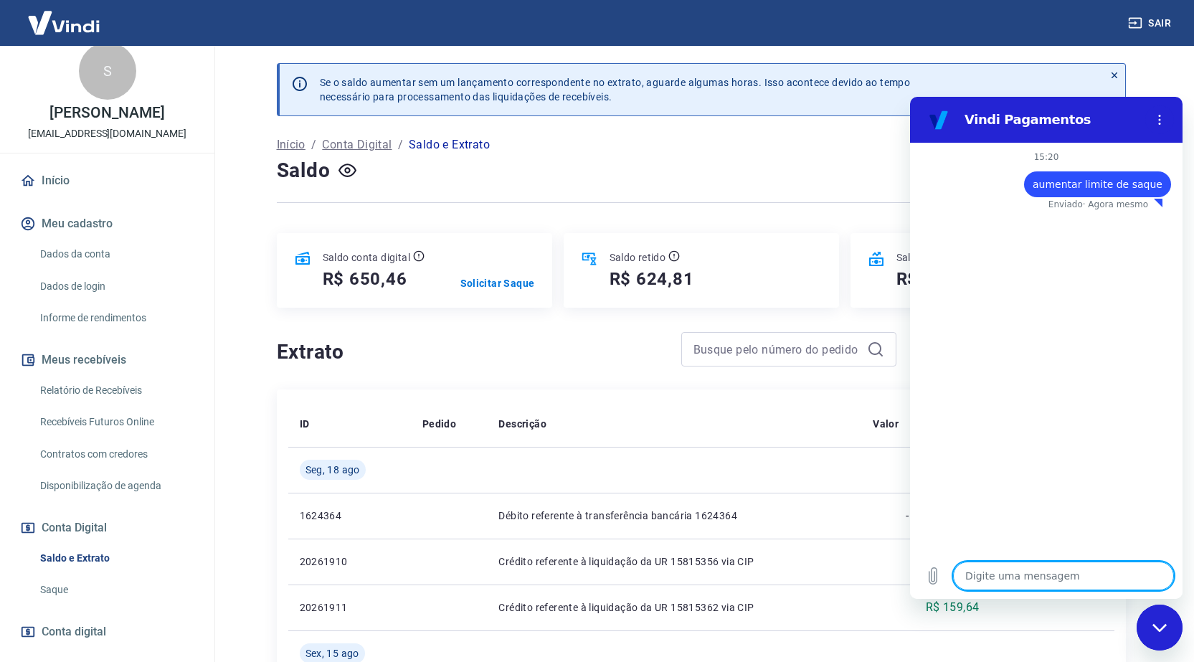
type textarea "x"
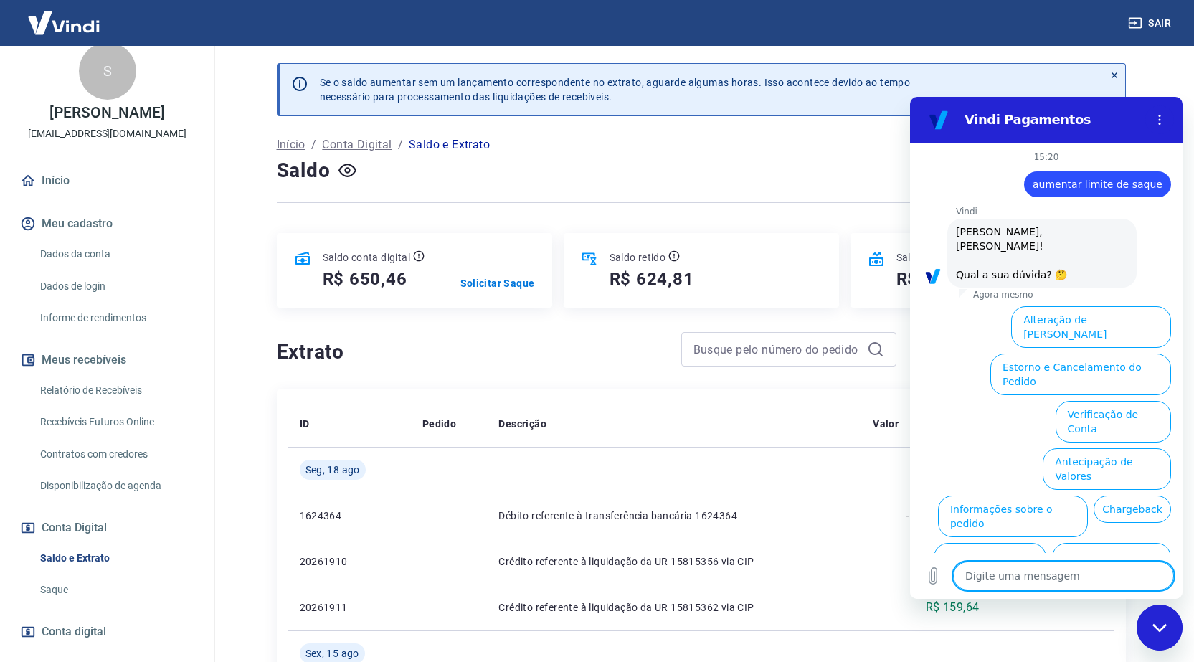
scroll to position [34, 0]
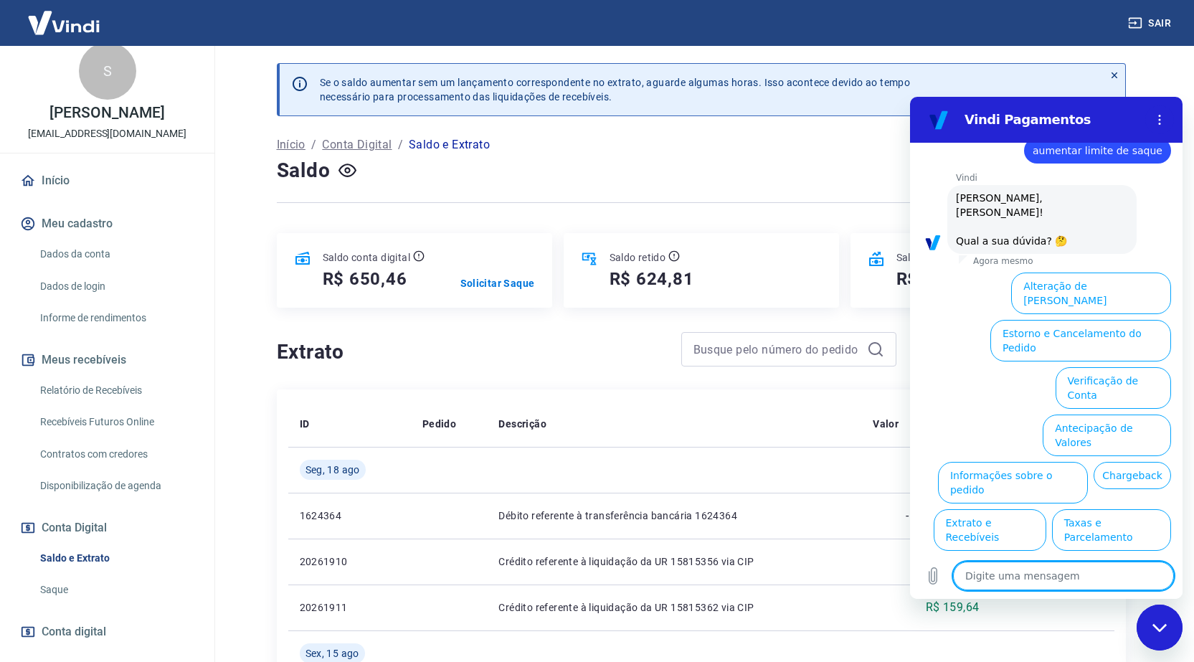
click at [1092, 569] on textarea at bounding box center [1063, 576] width 221 height 29
type textarea "a"
type textarea "x"
type textarea "au"
type textarea "x"
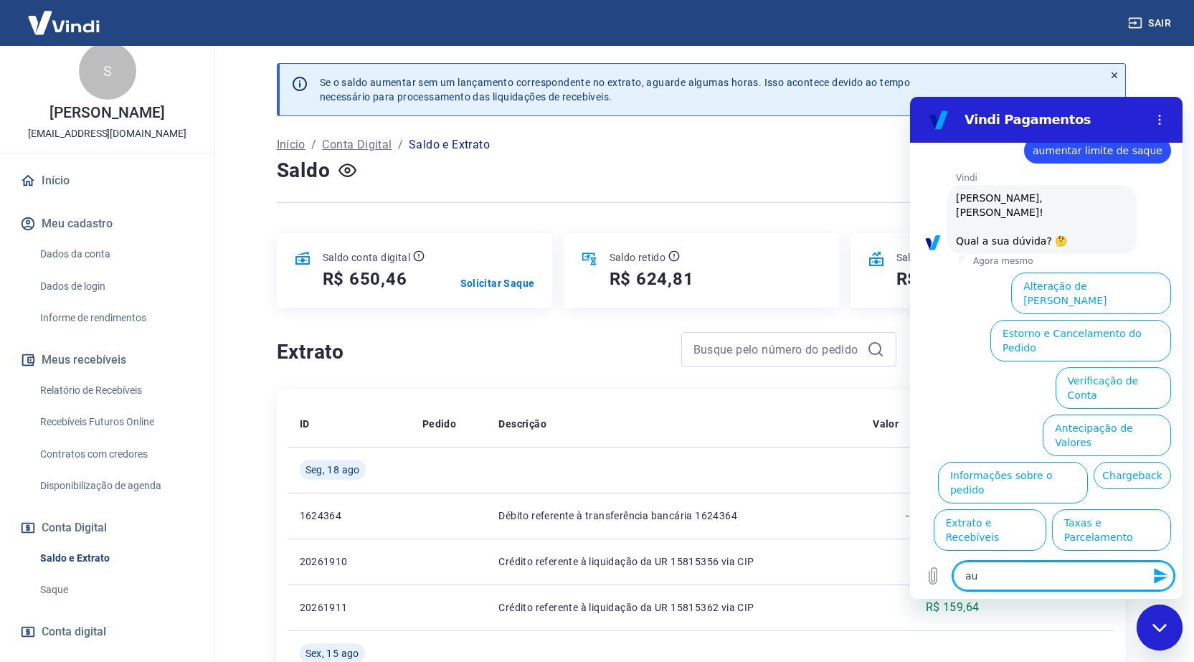
type textarea "aum"
type textarea "x"
type textarea "aume"
type textarea "x"
type textarea "aumen"
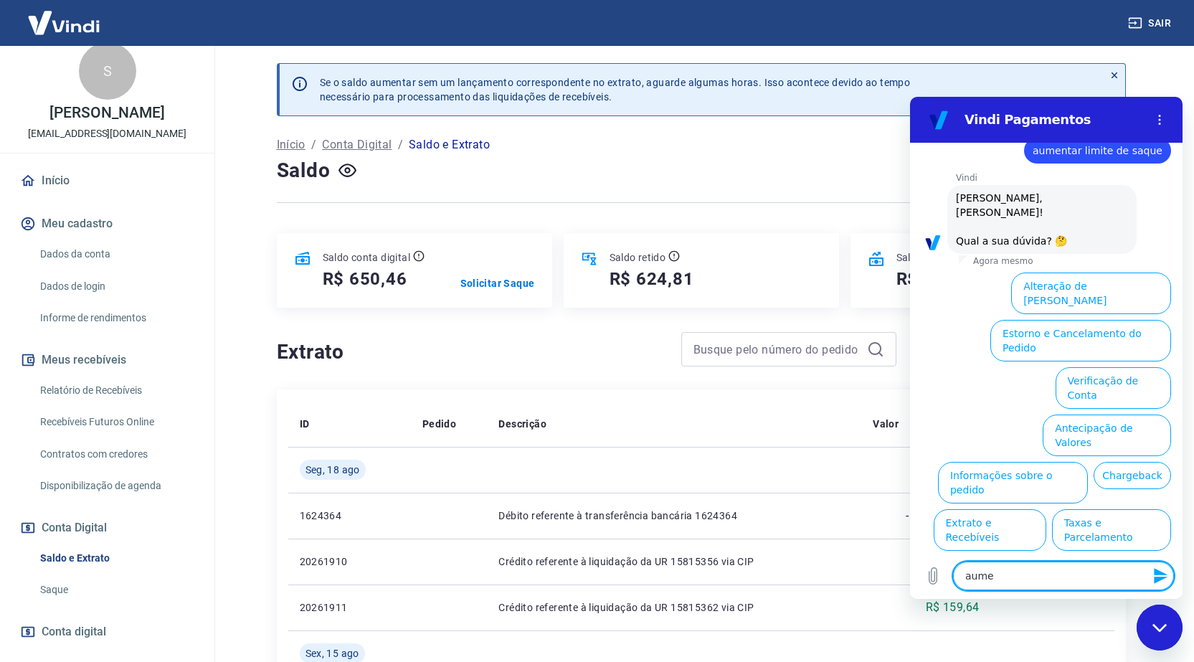
type textarea "x"
type textarea "aument"
type textarea "x"
type textarea "aumenta"
type textarea "x"
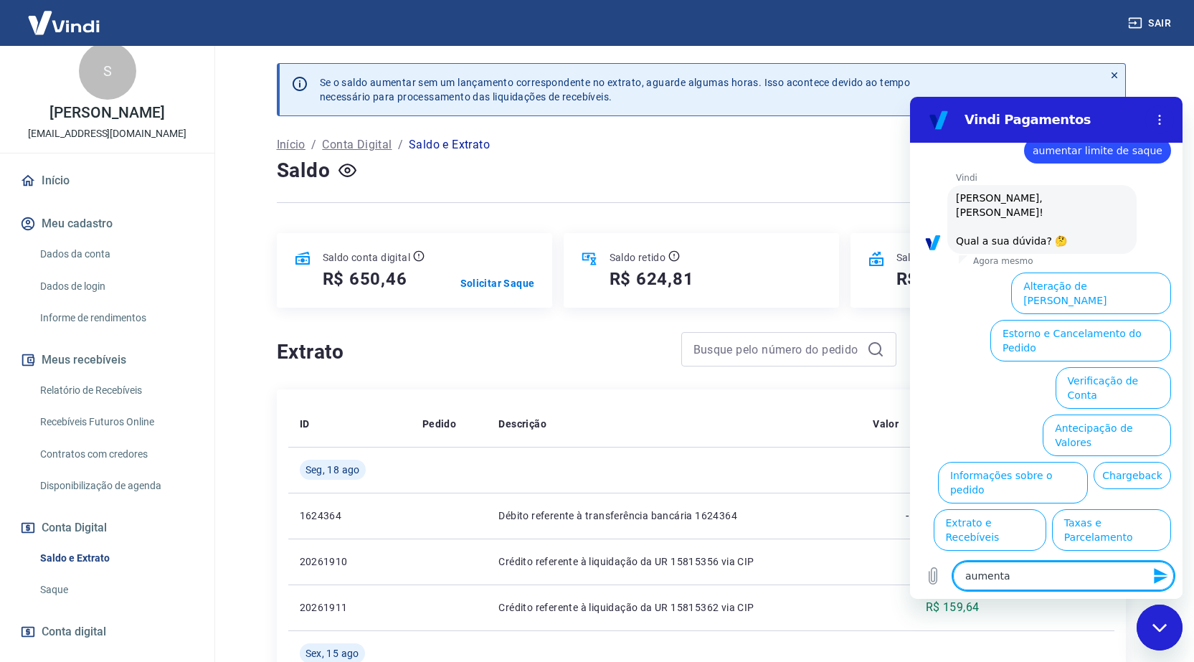
type textarea "aumentar"
type textarea "x"
type textarea "aumentar"
type textarea "x"
type textarea "aumentar l"
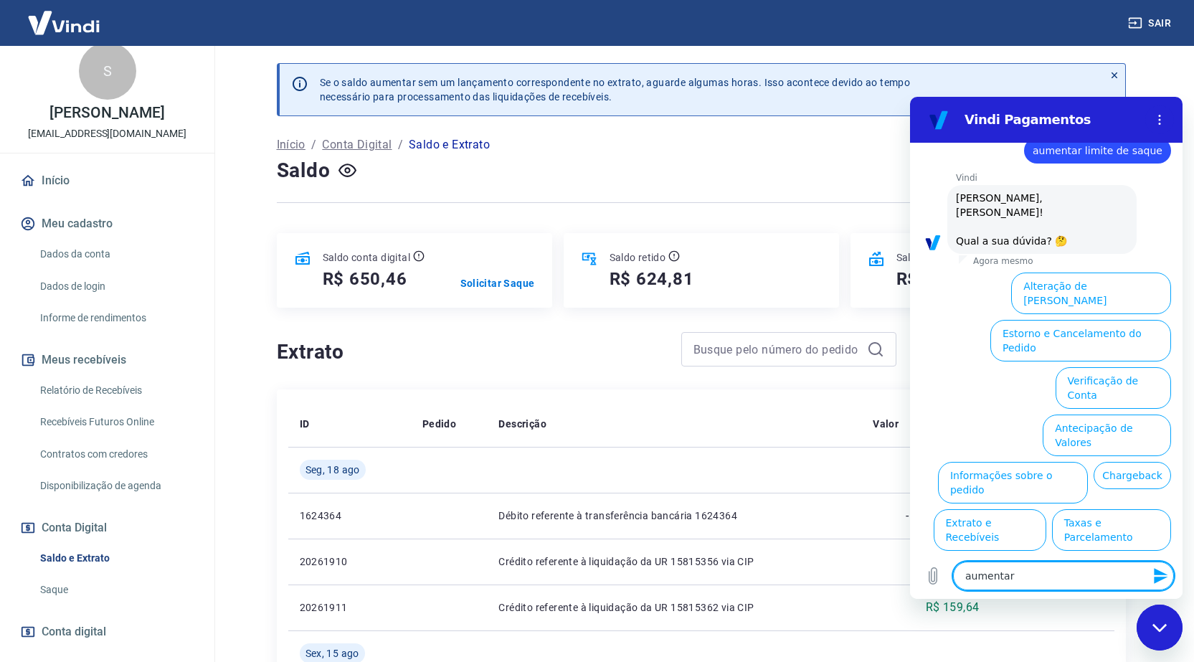
type textarea "x"
type textarea "aumentar li"
type textarea "x"
type textarea "aumentar lim"
type textarea "x"
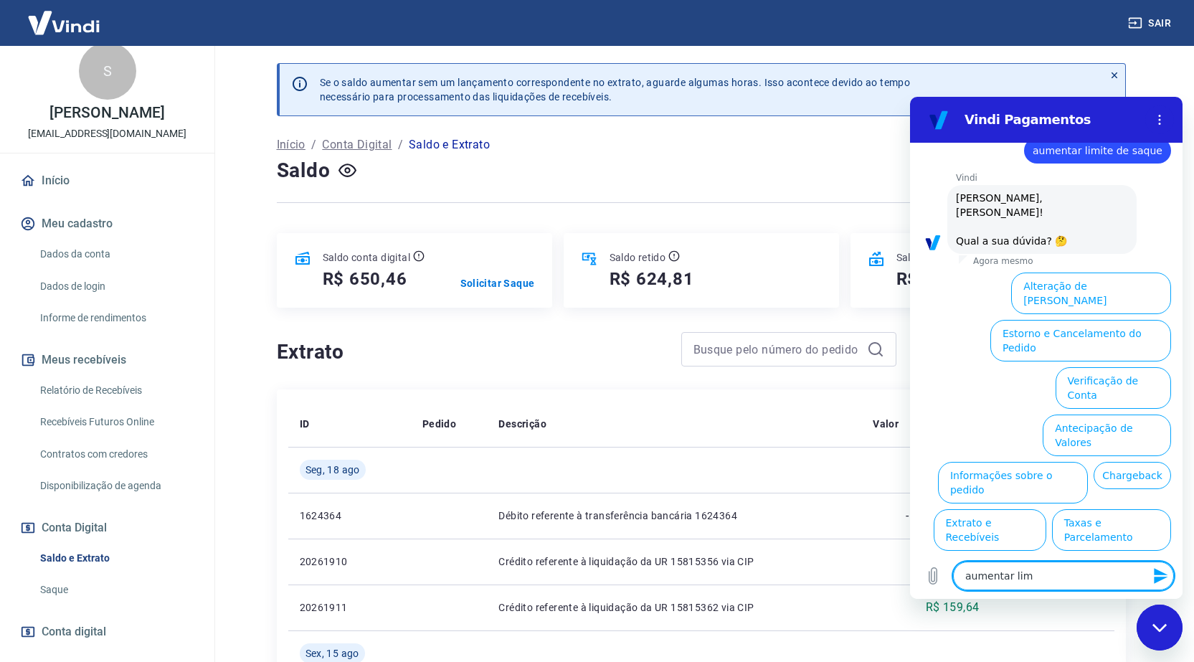
type textarea "aumentar limi"
type textarea "x"
type textarea "aumentar limit"
type textarea "x"
type textarea "aumentar limite"
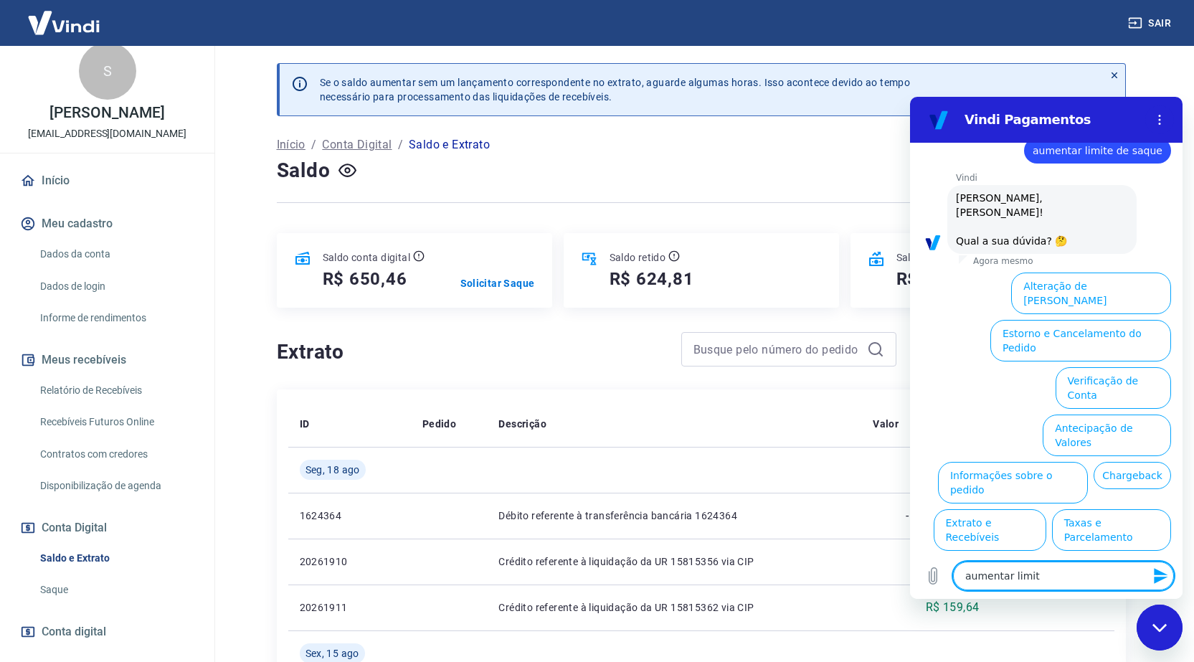
type textarea "x"
type textarea "aumentar limite"
type textarea "x"
type textarea "aumentar limite d"
type textarea "x"
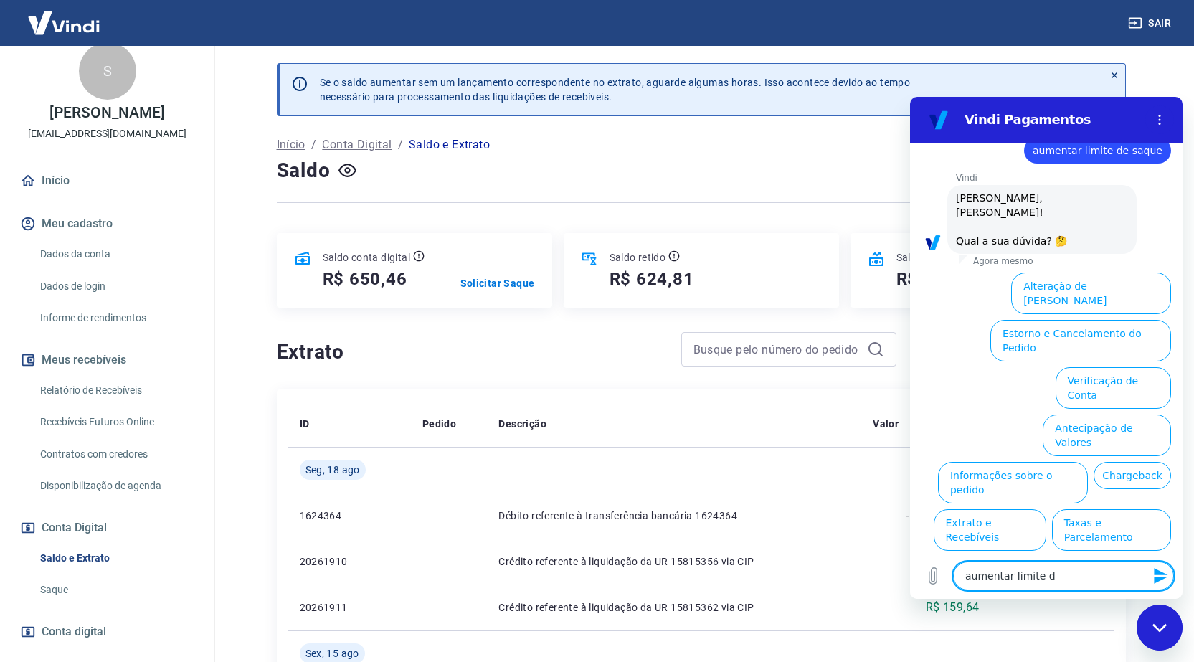
type textarea "aumentar limite de"
type textarea "x"
type textarea "aumentar limite de"
type textarea "x"
type textarea "aumentar limite de s"
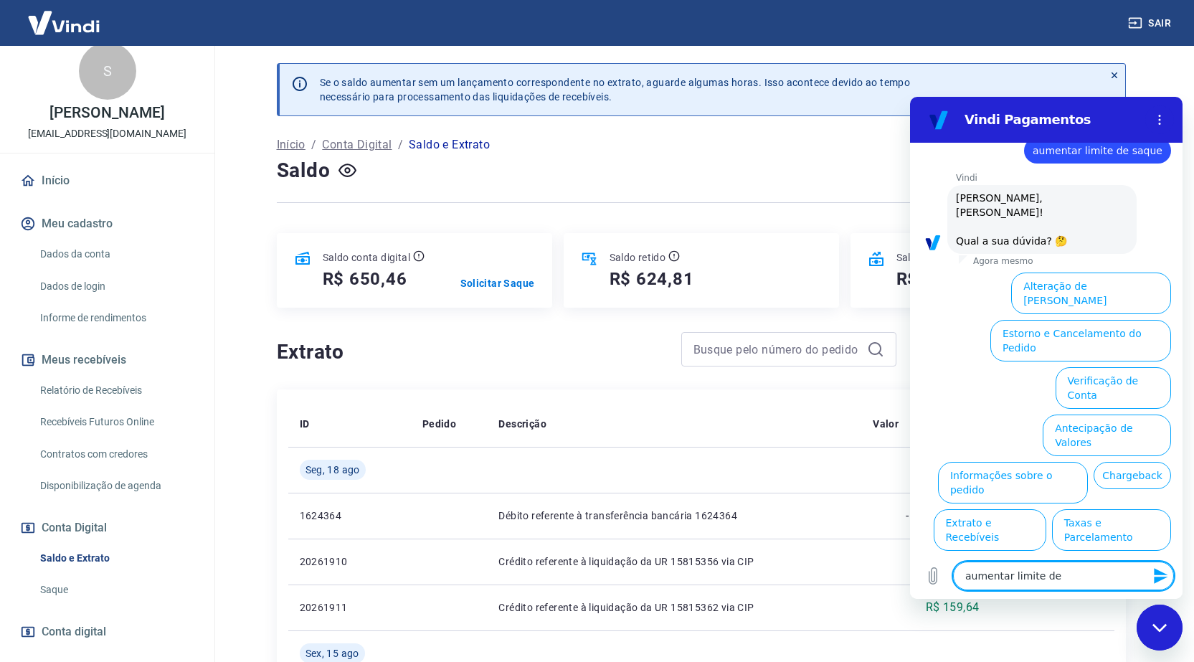
type textarea "x"
type textarea "aumentar limite de sa"
type textarea "x"
type textarea "aumentar limite de saq"
type textarea "x"
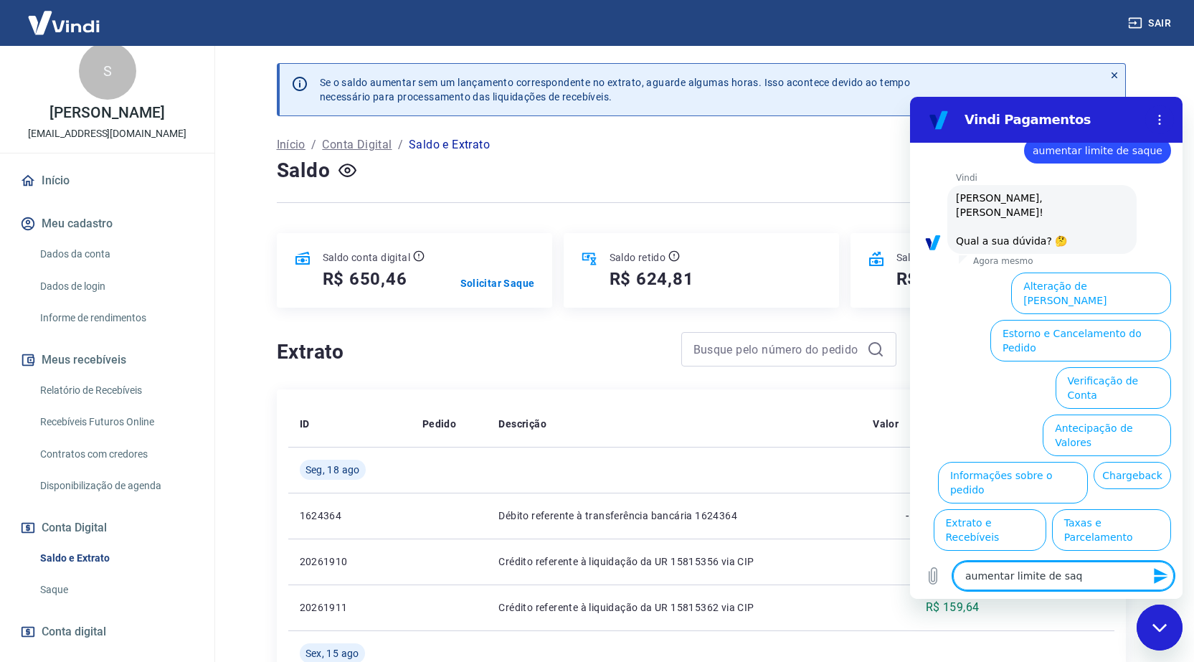
type textarea "aumentar limite de saqu"
type textarea "x"
type textarea "aumentar limite de saque"
type textarea "x"
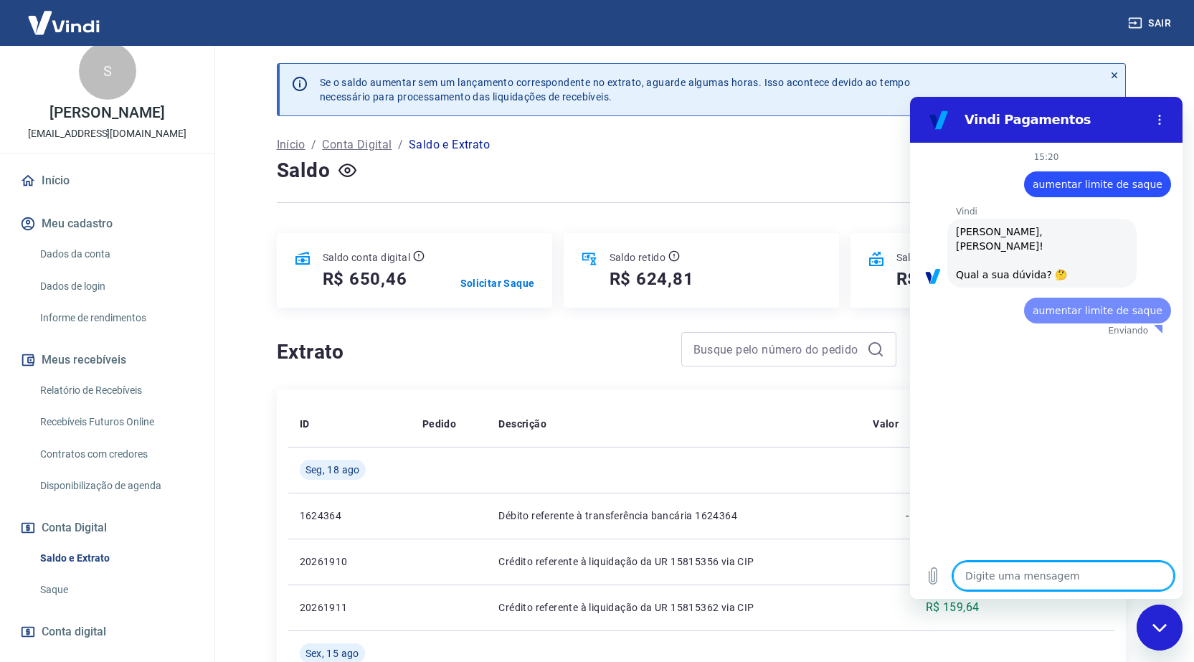
scroll to position [0, 0]
type textarea "x"
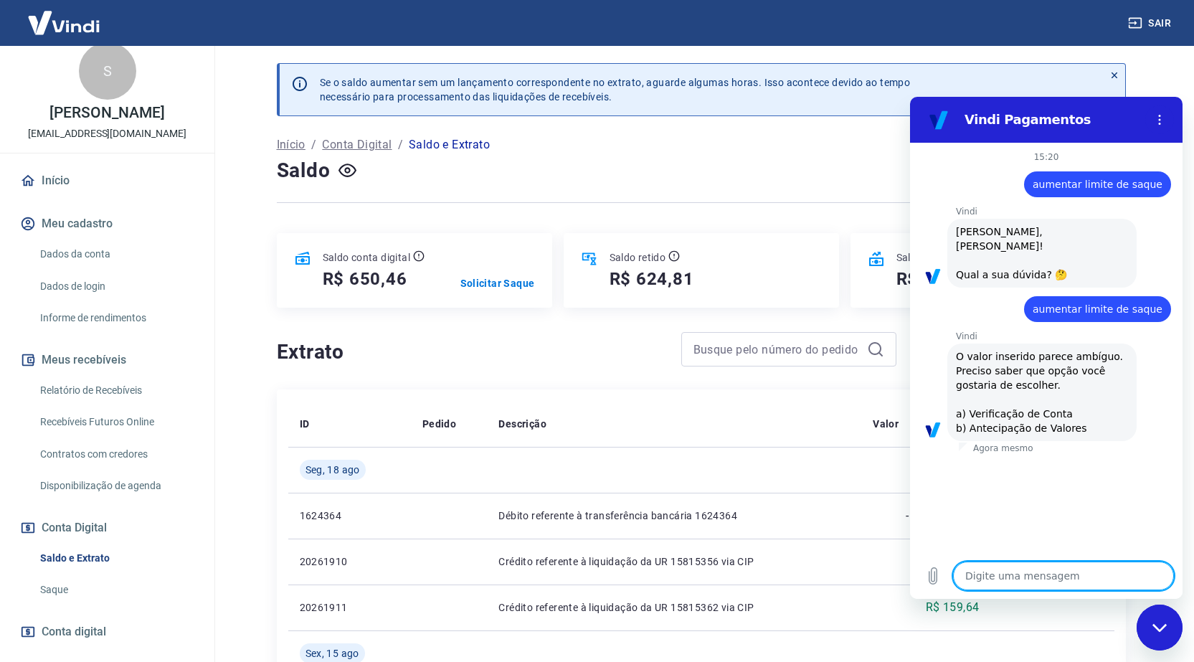
type textarea "f"
type textarea "x"
type textarea "fa"
type textarea "x"
type textarea "fal"
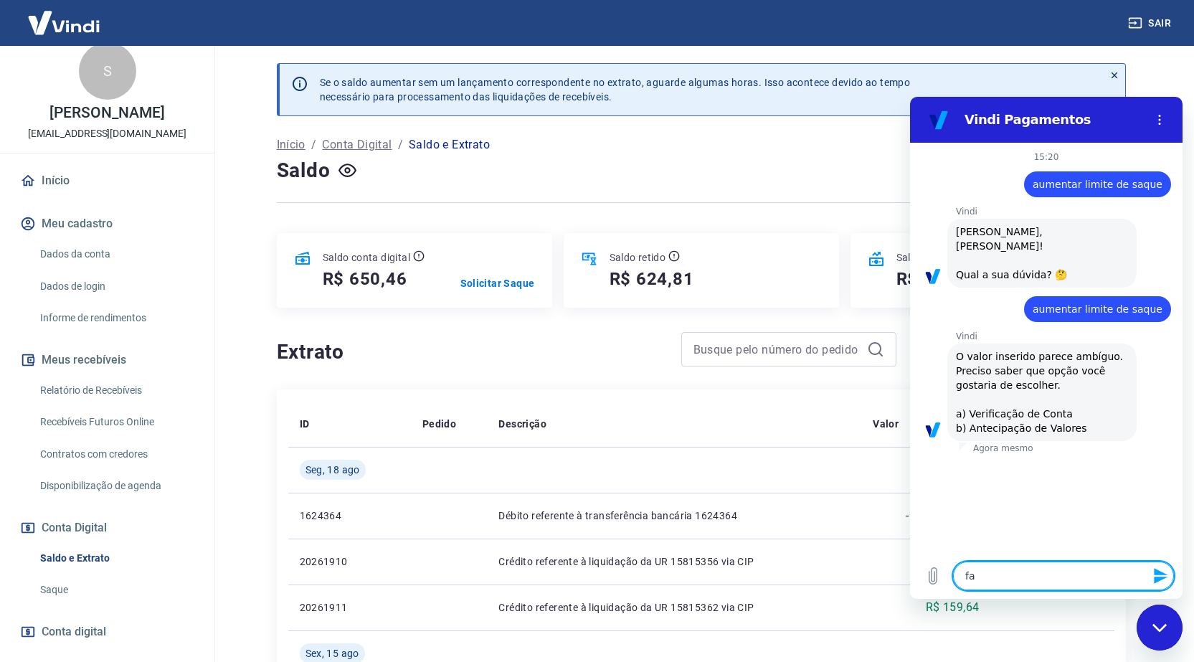
type textarea "x"
type textarea "fala"
type textarea "x"
type textarea "falar"
type textarea "x"
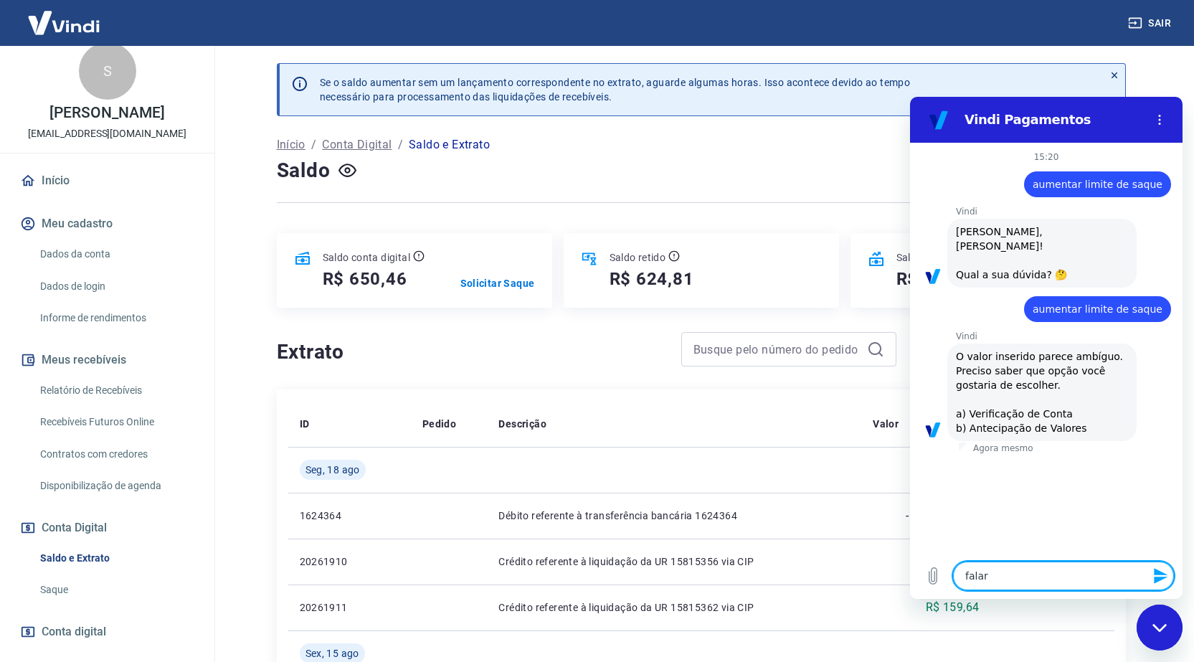
type textarea "falar"
type textarea "x"
type textarea "falar c"
type textarea "x"
type textarea "falar co"
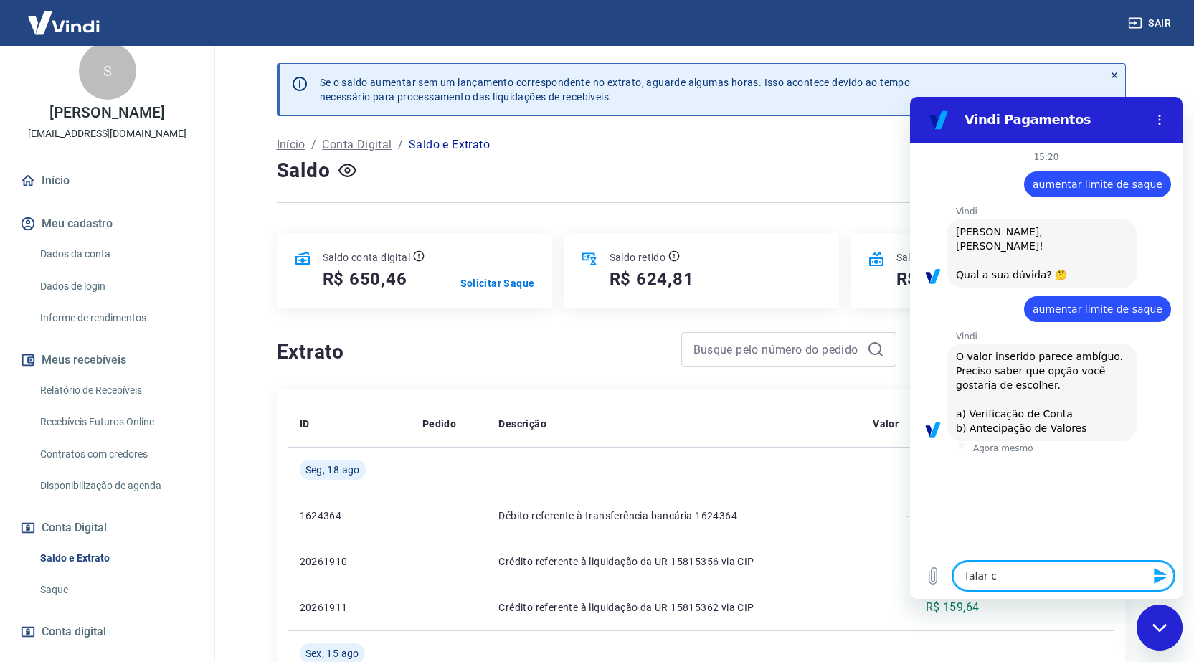
type textarea "x"
type textarea "falar com"
type textarea "x"
type textarea "falar com"
type textarea "x"
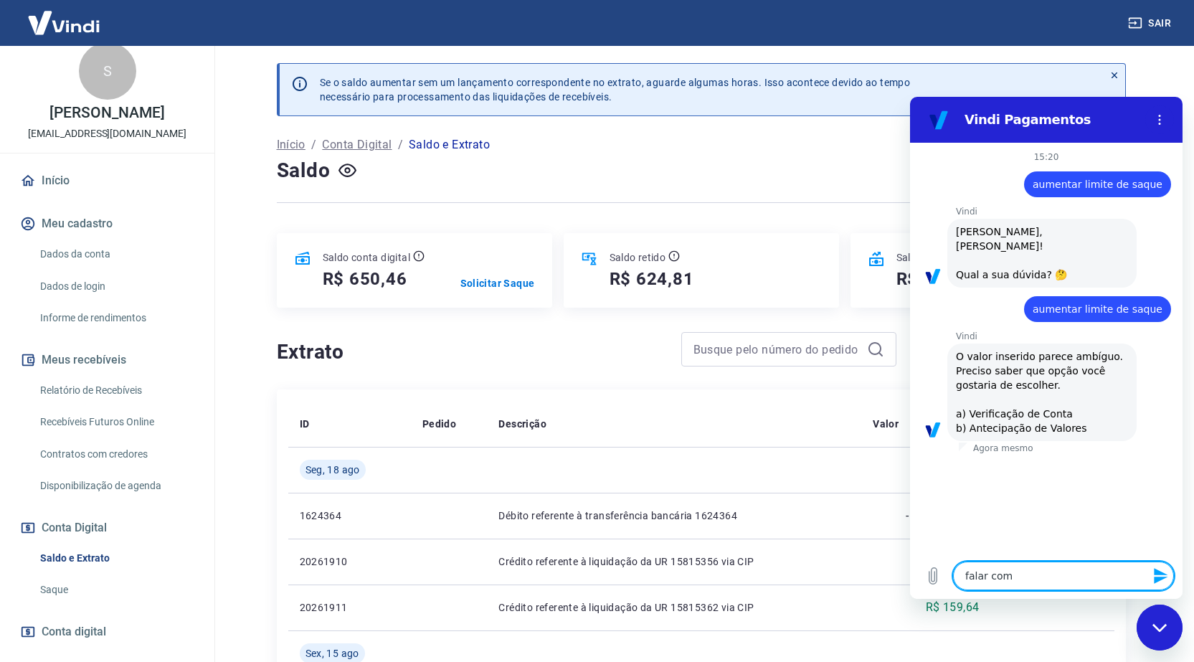
type textarea "falar com a"
type textarea "x"
type textarea "falar com at"
type textarea "x"
type textarea "falar com ate"
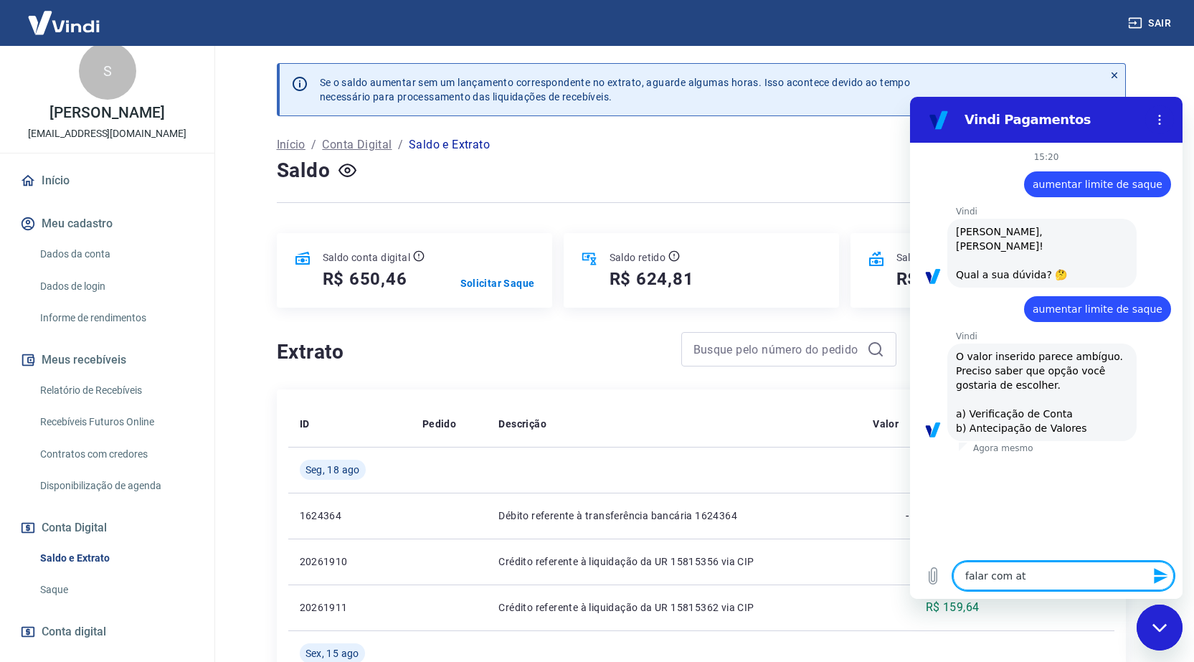
type textarea "x"
type textarea "falar com [GEOGRAPHIC_DATA]"
type textarea "x"
type textarea "falar com atend"
type textarea "x"
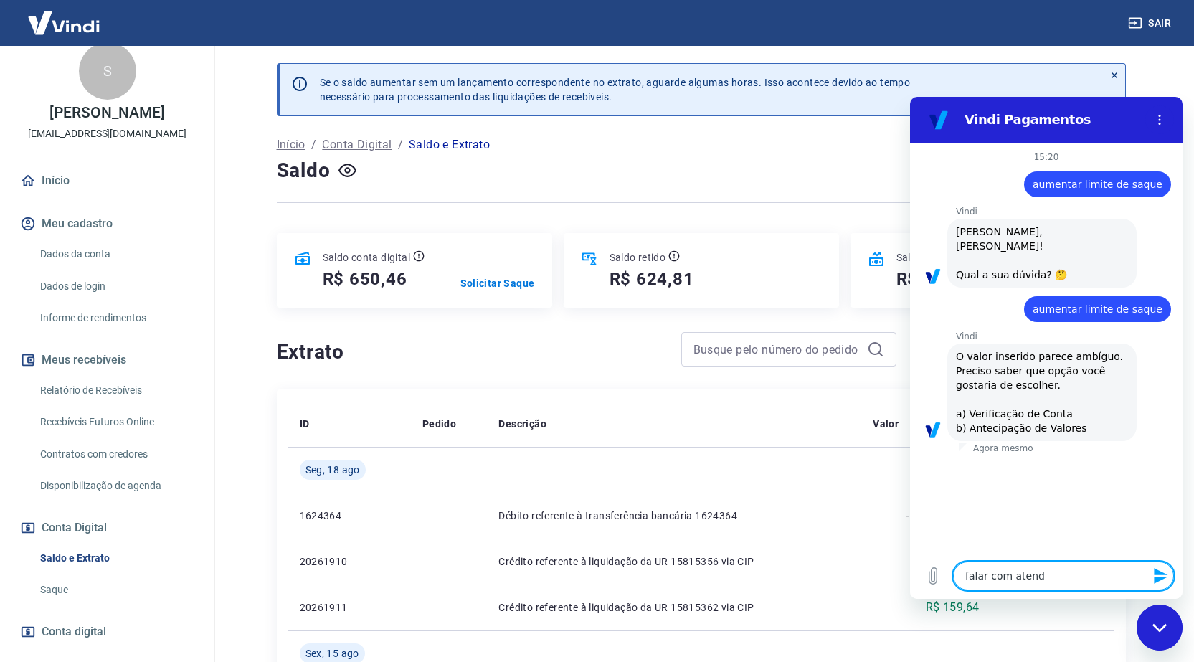
type textarea "falar com atende"
type textarea "x"
type textarea "falar com atenden"
type textarea "x"
type textarea "falar com atendent"
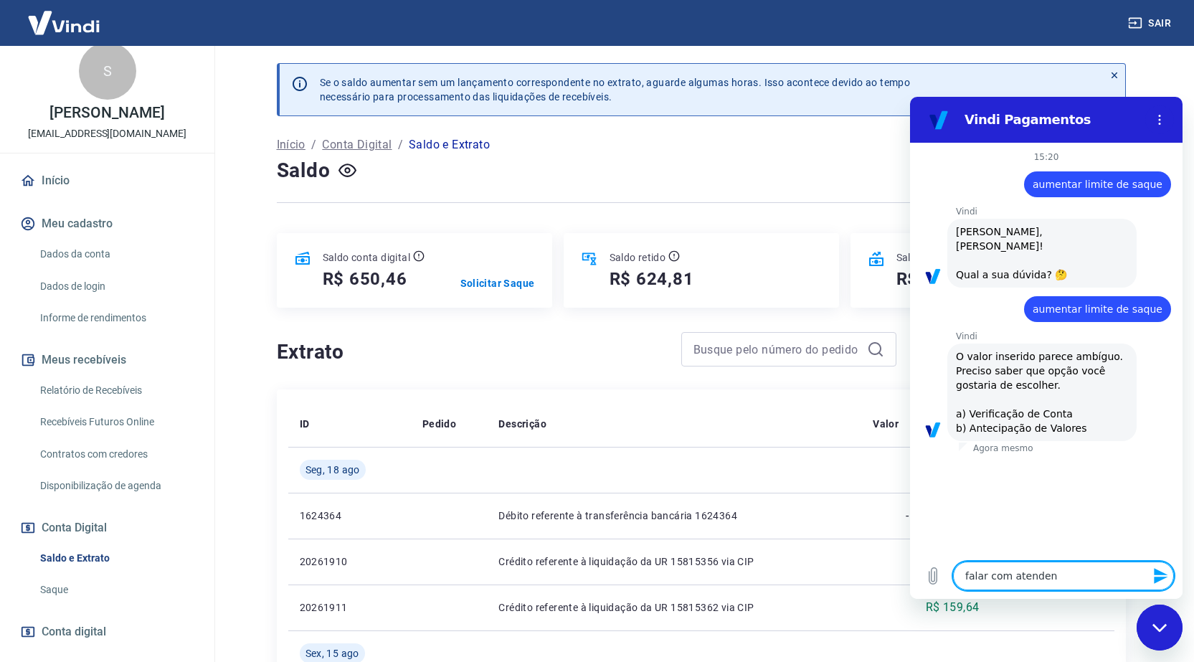
type textarea "x"
type textarea "falar com atendente"
type textarea "x"
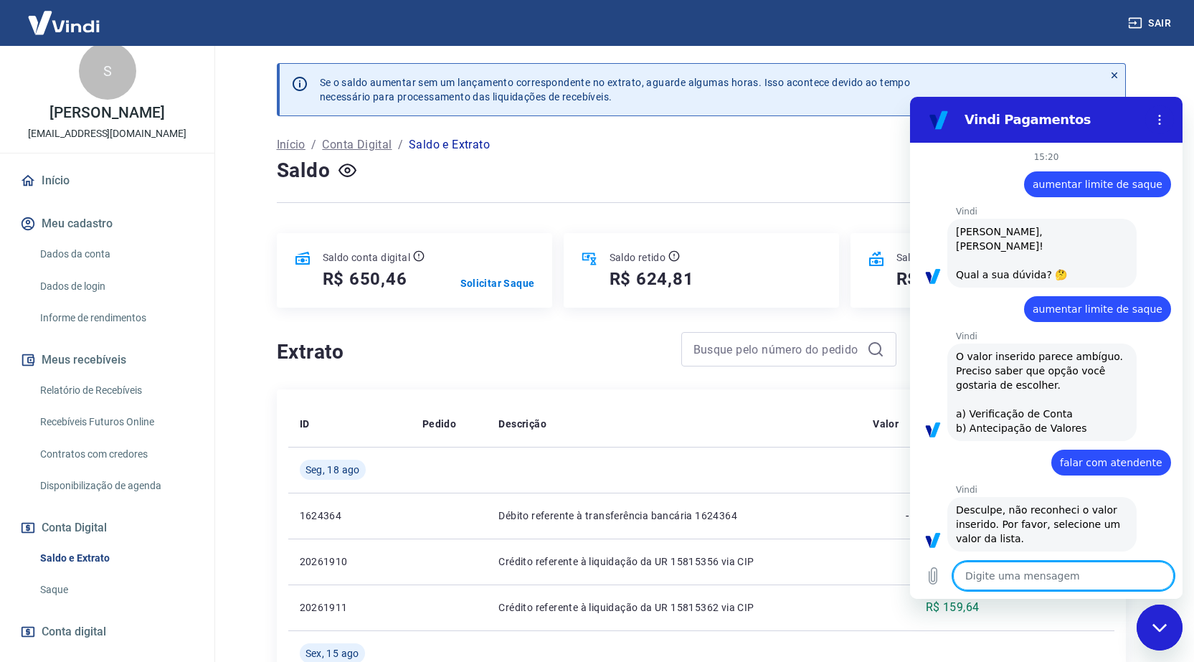
scroll to position [1, 0]
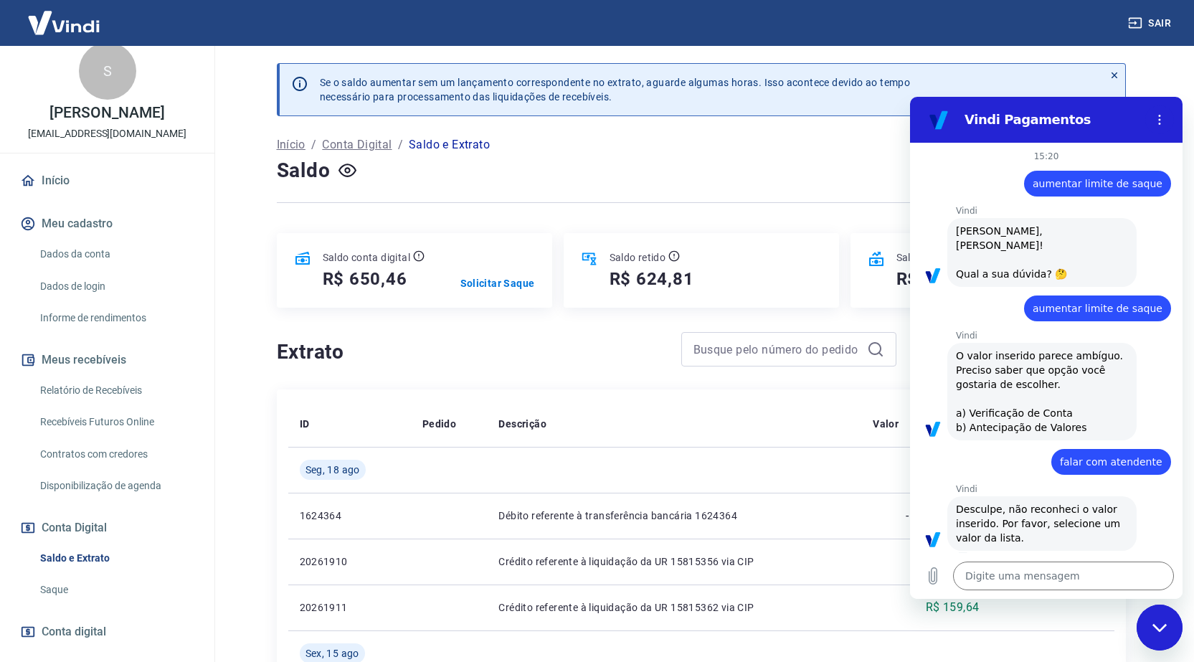
type textarea "x"
